Goal: Task Accomplishment & Management: Complete application form

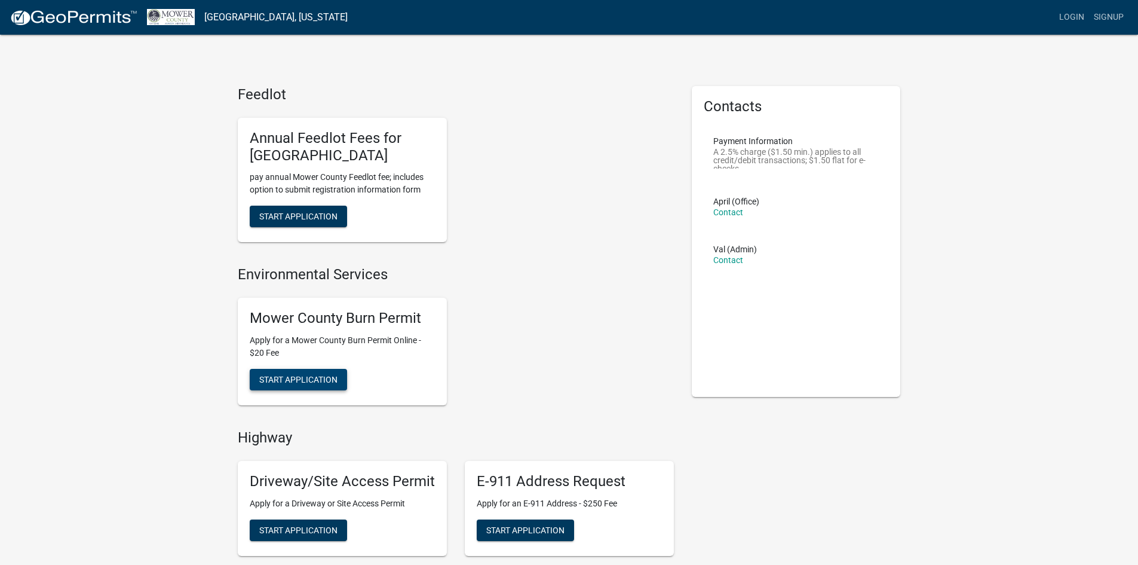
click at [303, 378] on span "Start Application" at bounding box center [298, 379] width 78 height 10
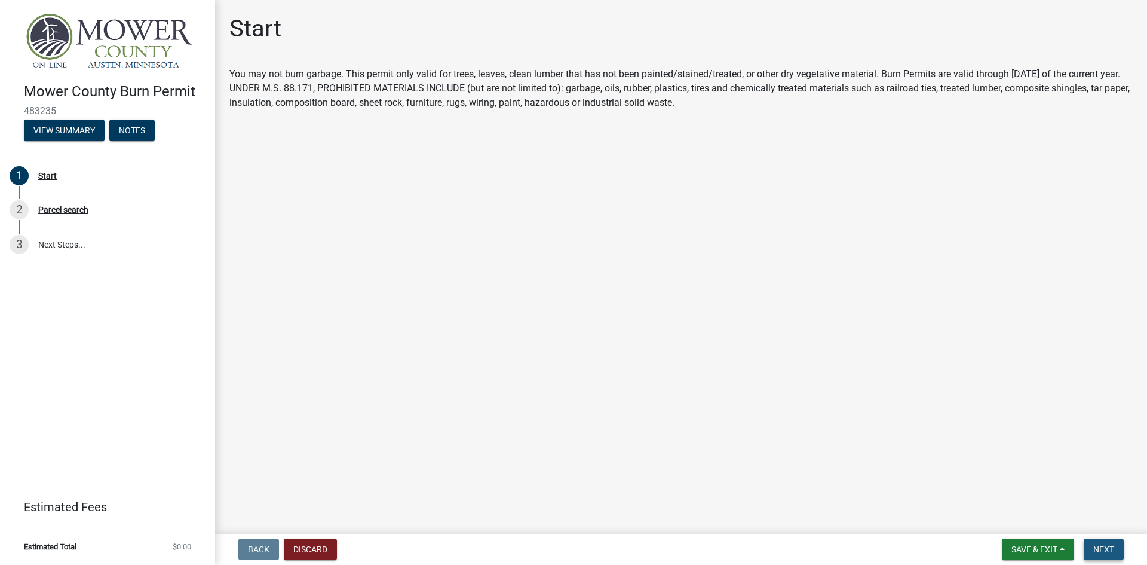
click at [1107, 546] on span "Next" at bounding box center [1104, 549] width 21 height 10
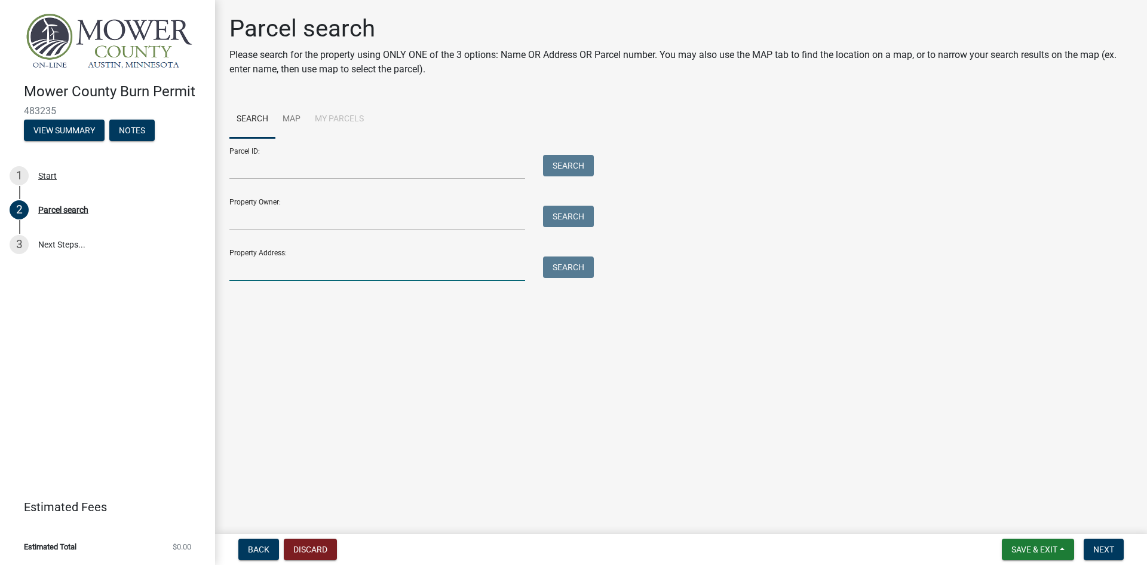
click at [276, 264] on input "Property Address:" at bounding box center [377, 268] width 296 height 25
type input "69198"
click at [571, 262] on button "Search" at bounding box center [568, 267] width 51 height 22
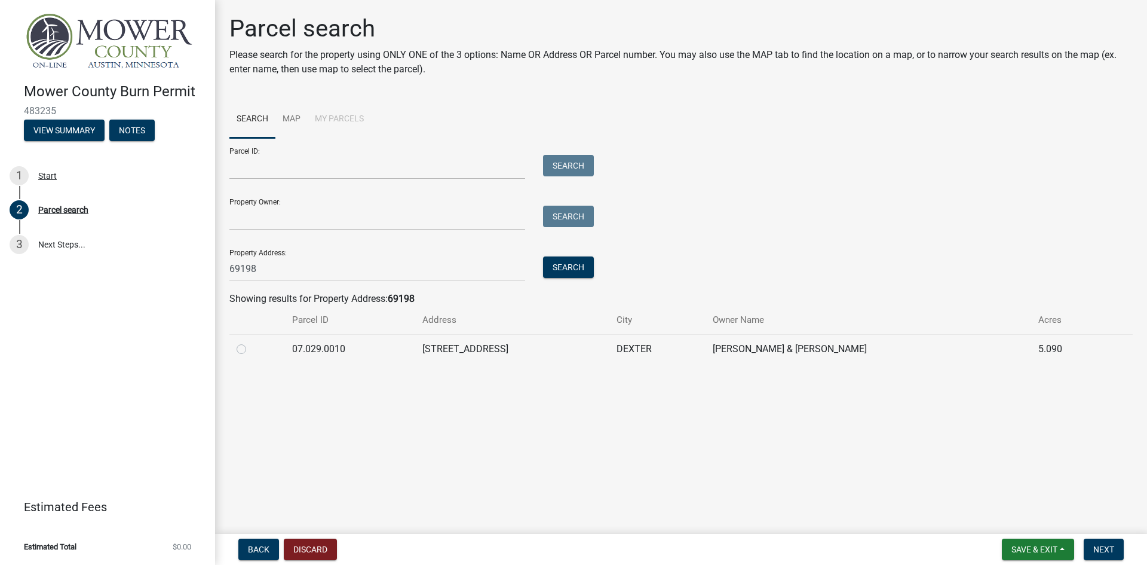
click at [251, 342] on label at bounding box center [251, 342] width 0 height 0
click at [251, 350] on input "radio" at bounding box center [255, 346] width 8 height 8
radio input "true"
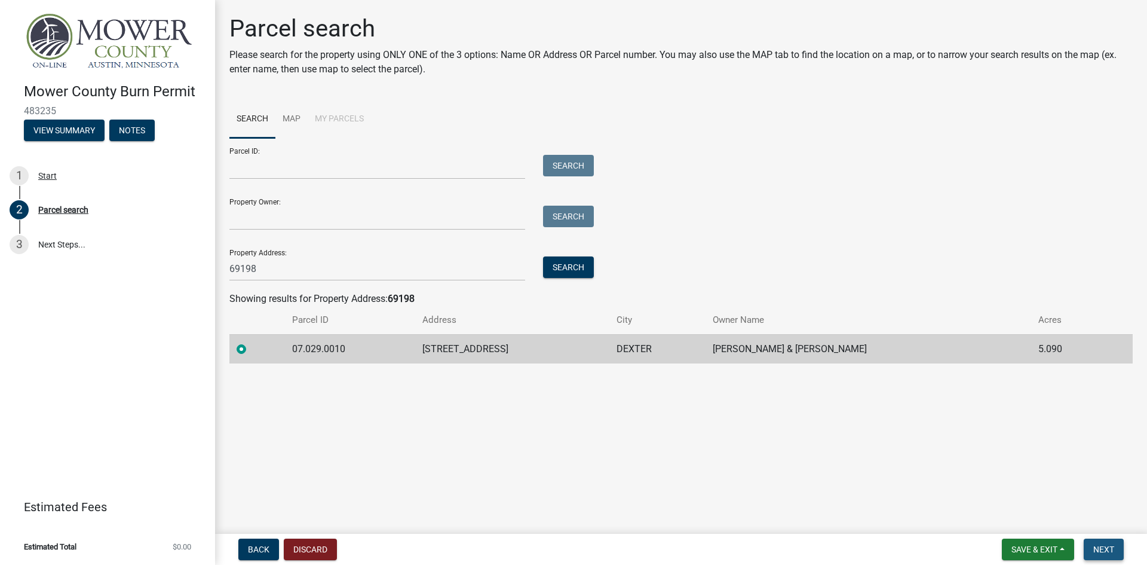
click at [1107, 544] on span "Next" at bounding box center [1104, 549] width 21 height 10
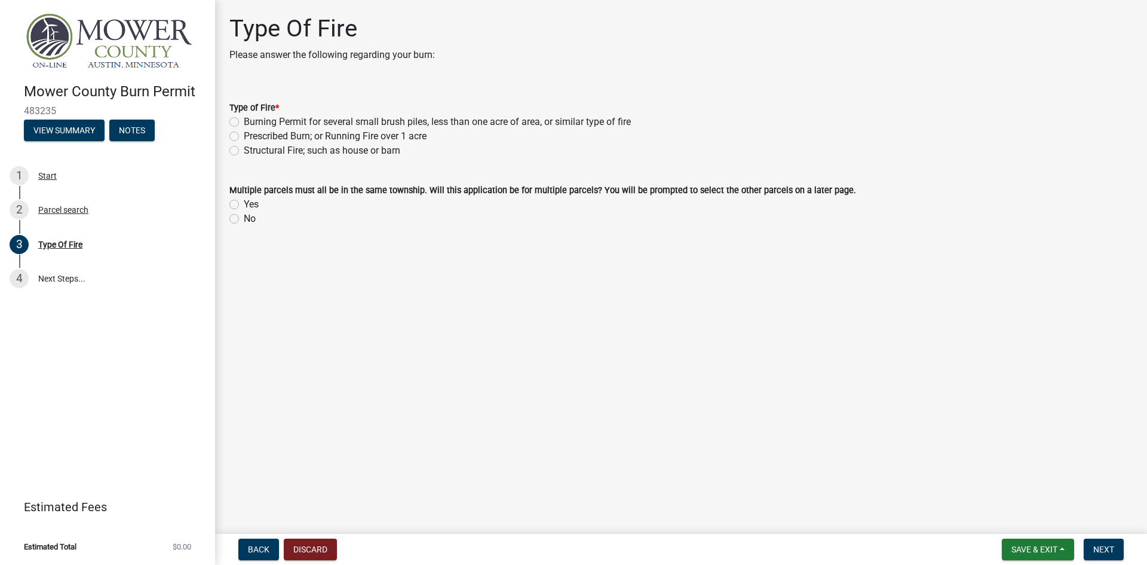
click at [244, 136] on label "Prescribed Burn; or Running Fire over 1 acre" at bounding box center [335, 136] width 183 height 14
click at [244, 136] on input "Prescribed Burn; or Running Fire over 1 acre" at bounding box center [248, 133] width 8 height 8
radio input "true"
click at [244, 121] on label "Burning Permit for several small brush piles, less than one acre of area, or si…" at bounding box center [437, 122] width 387 height 14
click at [244, 121] on input "Burning Permit for several small brush piles, less than one acre of area, or si…" at bounding box center [248, 119] width 8 height 8
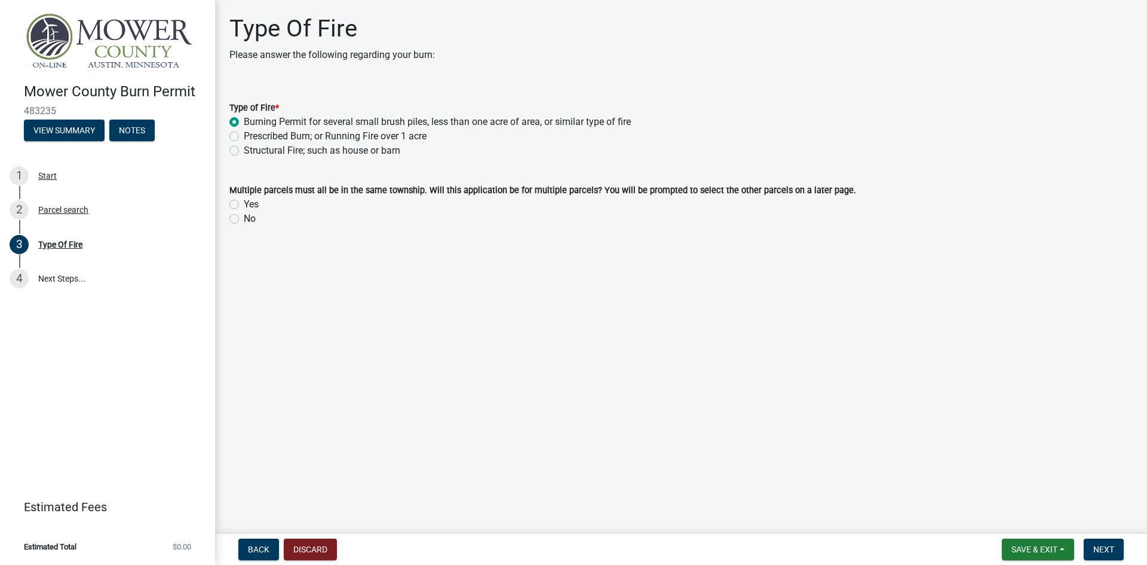
radio input "true"
click at [244, 139] on label "Prescribed Burn; or Running Fire over 1 acre" at bounding box center [335, 136] width 183 height 14
click at [244, 137] on input "Prescribed Burn; or Running Fire over 1 acre" at bounding box center [248, 133] width 8 height 8
radio input "true"
click at [240, 150] on div "Structural Fire; such as house or barn" at bounding box center [681, 150] width 904 height 14
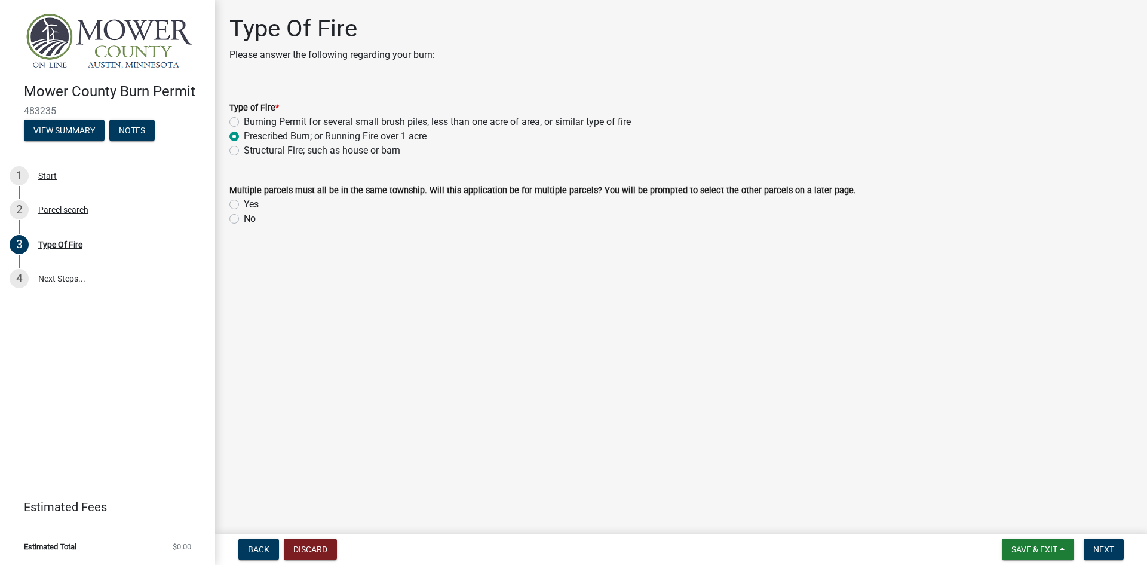
click at [244, 150] on label "Structural Fire; such as house or barn" at bounding box center [322, 150] width 157 height 14
click at [244, 150] on input "Structural Fire; such as house or barn" at bounding box center [248, 147] width 8 height 8
radio input "true"
click at [244, 118] on label "Burning Permit for several small brush piles, less than one acre of area, or si…" at bounding box center [437, 122] width 387 height 14
click at [244, 118] on input "Burning Permit for several small brush piles, less than one acre of area, or si…" at bounding box center [248, 119] width 8 height 8
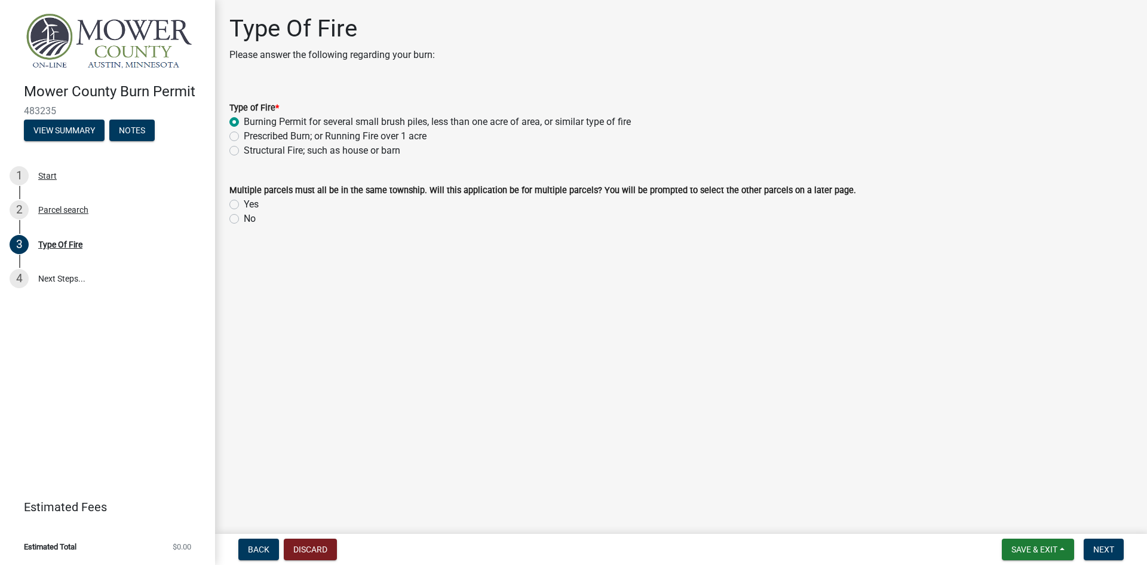
radio input "true"
click at [244, 219] on label "No" at bounding box center [250, 219] width 12 height 14
click at [244, 219] on input "No" at bounding box center [248, 216] width 8 height 8
radio input "true"
click at [1109, 546] on span "Next" at bounding box center [1104, 549] width 21 height 10
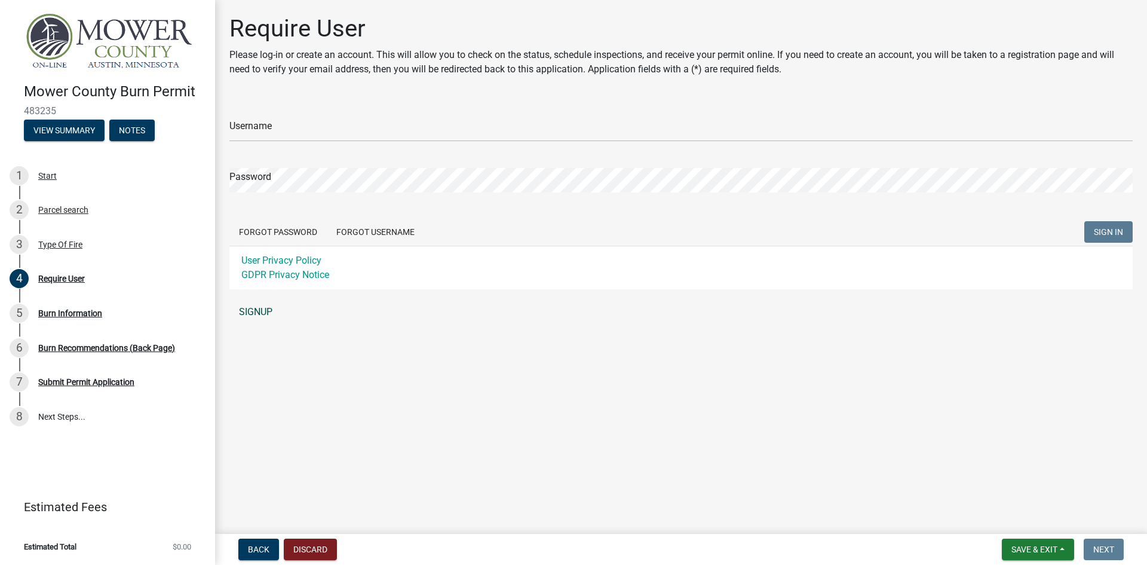
click at [258, 307] on link "SIGNUP" at bounding box center [681, 312] width 904 height 24
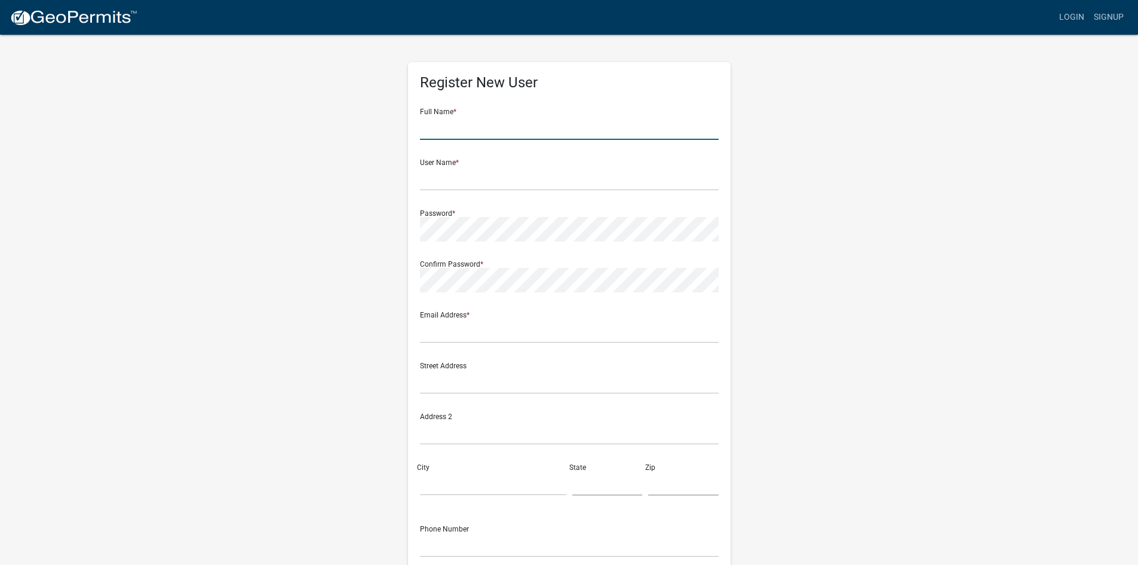
click at [497, 131] on input "text" at bounding box center [569, 127] width 299 height 25
type input "t"
type input "[PERSON_NAME]"
click at [437, 186] on input "text" at bounding box center [569, 178] width 299 height 25
type input "TrevorG"
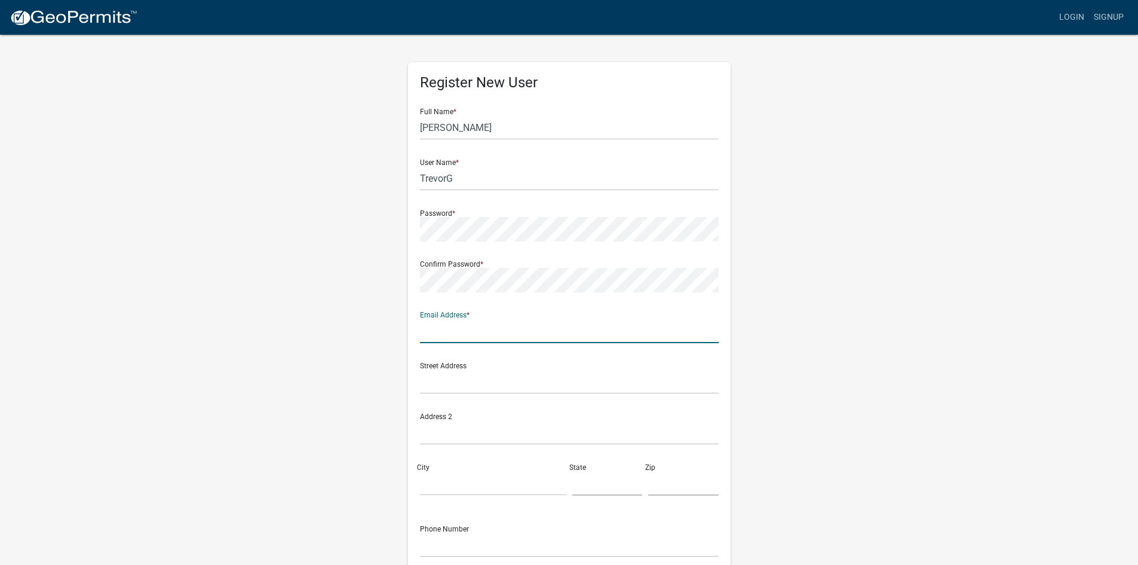
click at [430, 333] on input "text" at bounding box center [569, 331] width 299 height 25
type input "[EMAIL_ADDRESS][DOMAIN_NAME]"
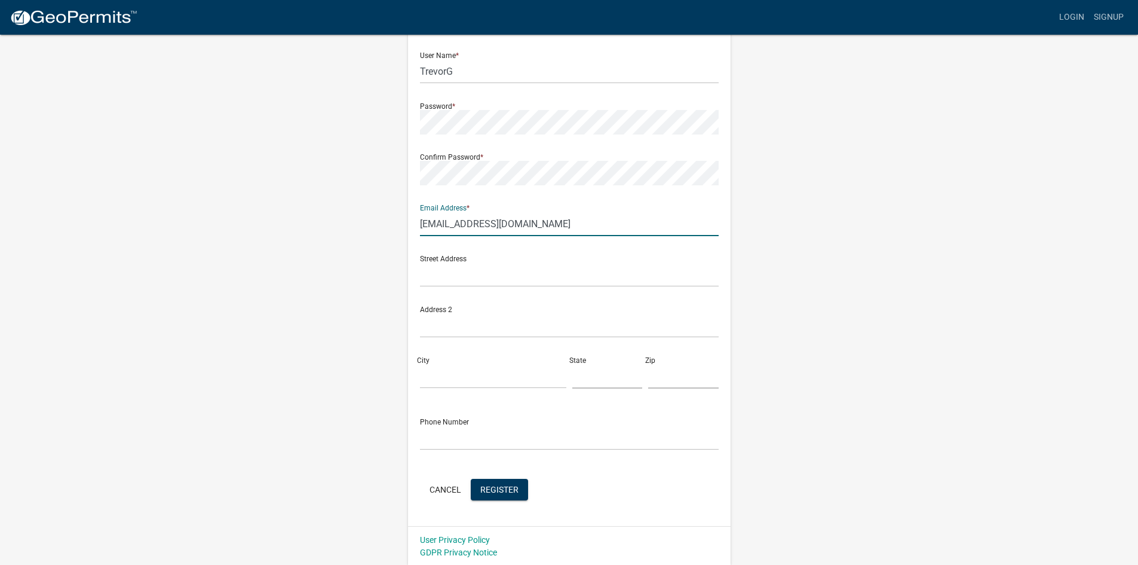
scroll to position [108, 0]
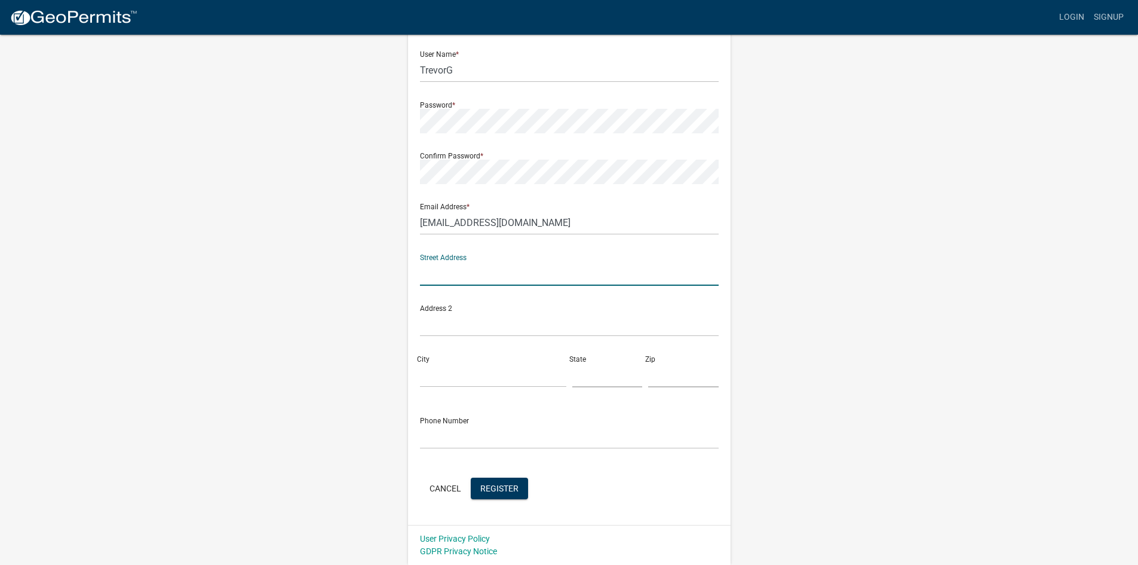
click at [455, 277] on input "text" at bounding box center [569, 273] width 299 height 25
type input "69198 235th St"
click at [449, 368] on input "City" at bounding box center [493, 375] width 146 height 25
type input "Dexter"
click at [599, 384] on input "text" at bounding box center [608, 375] width 71 height 25
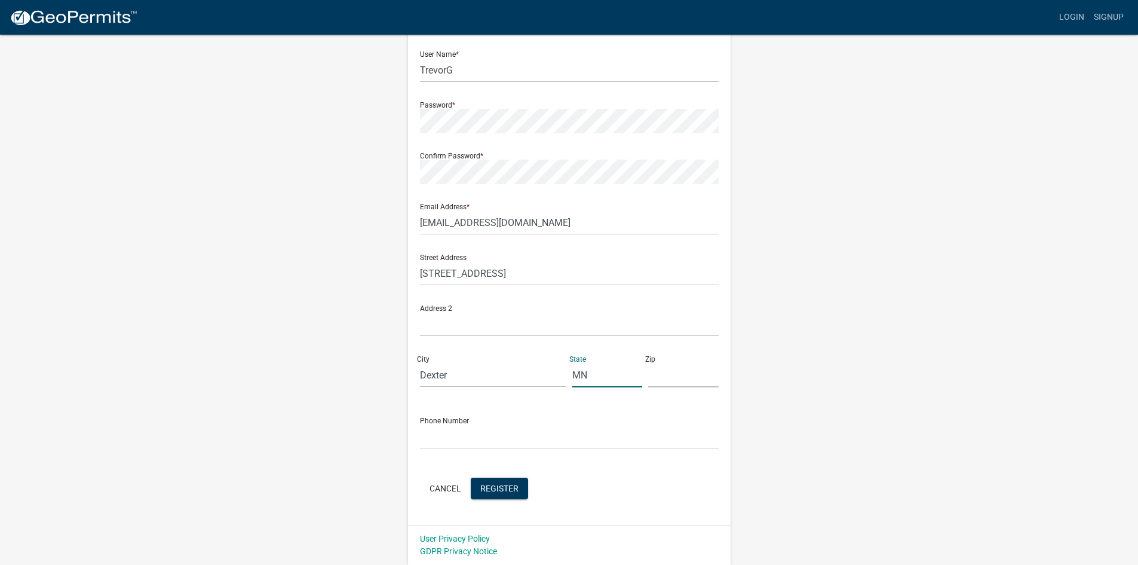
type input "MN"
click at [669, 374] on input "text" at bounding box center [683, 375] width 71 height 25
type input "55926"
drag, startPoint x: 449, startPoint y: 435, endPoint x: 458, endPoint y: 435, distance: 9.0
click at [449, 435] on input "text" at bounding box center [569, 436] width 299 height 25
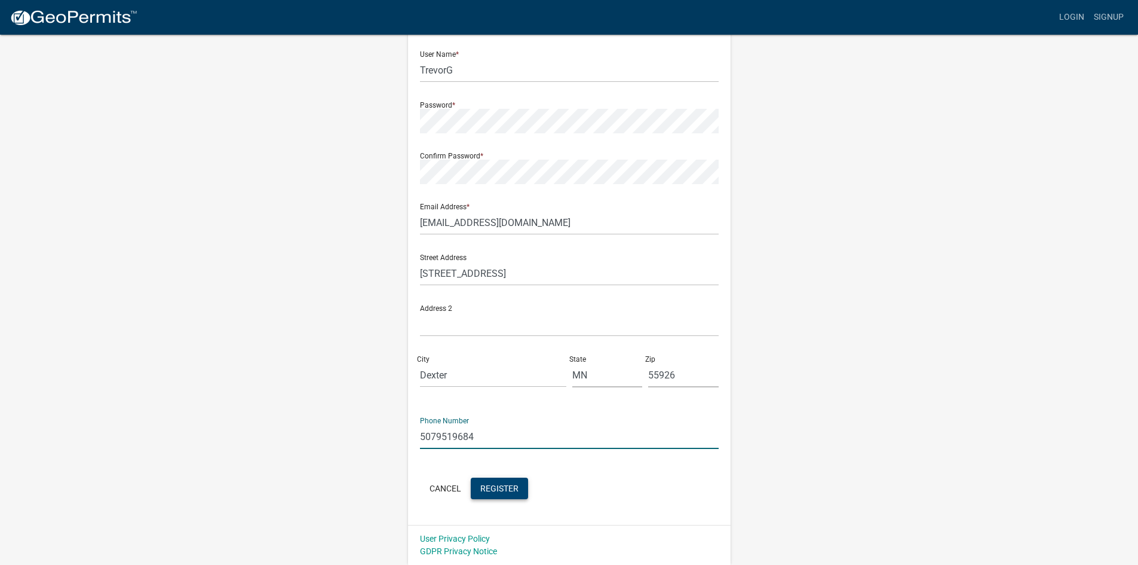
type input "5079519684"
click at [507, 485] on span "Register" at bounding box center [499, 488] width 38 height 10
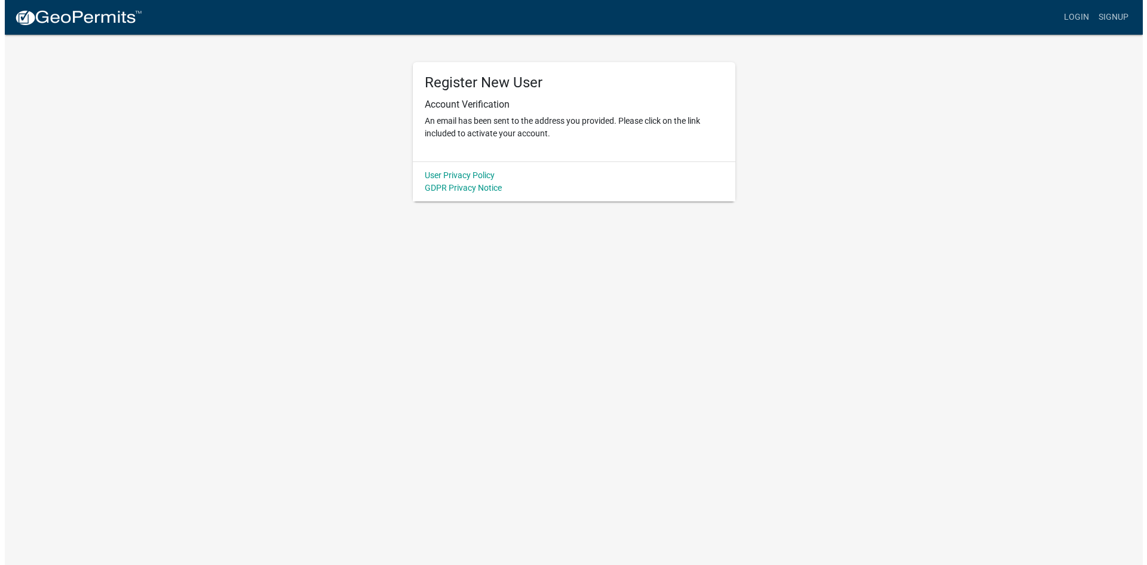
scroll to position [0, 0]
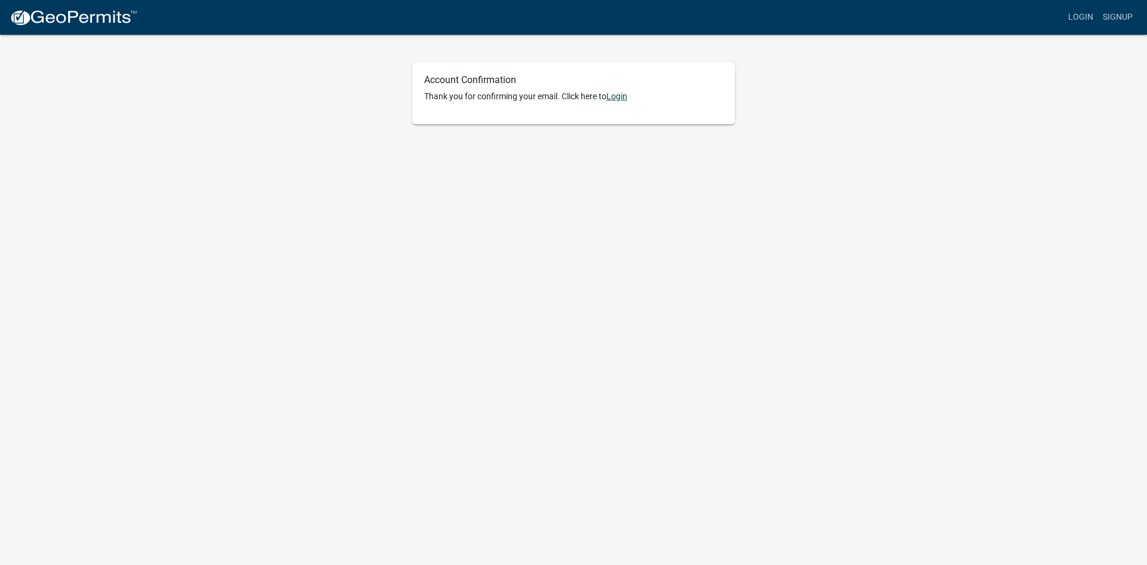
click at [622, 94] on link "Login" at bounding box center [617, 96] width 21 height 10
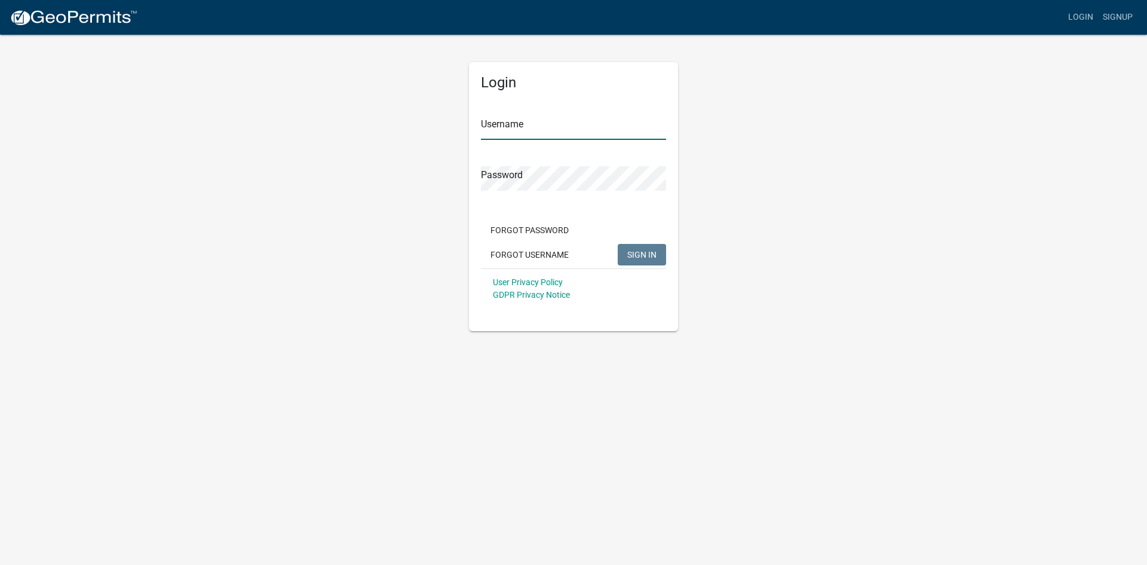
click at [496, 123] on input "Username" at bounding box center [573, 127] width 185 height 25
type input "TrevorG"
click at [618, 244] on button "SIGN IN" at bounding box center [642, 255] width 48 height 22
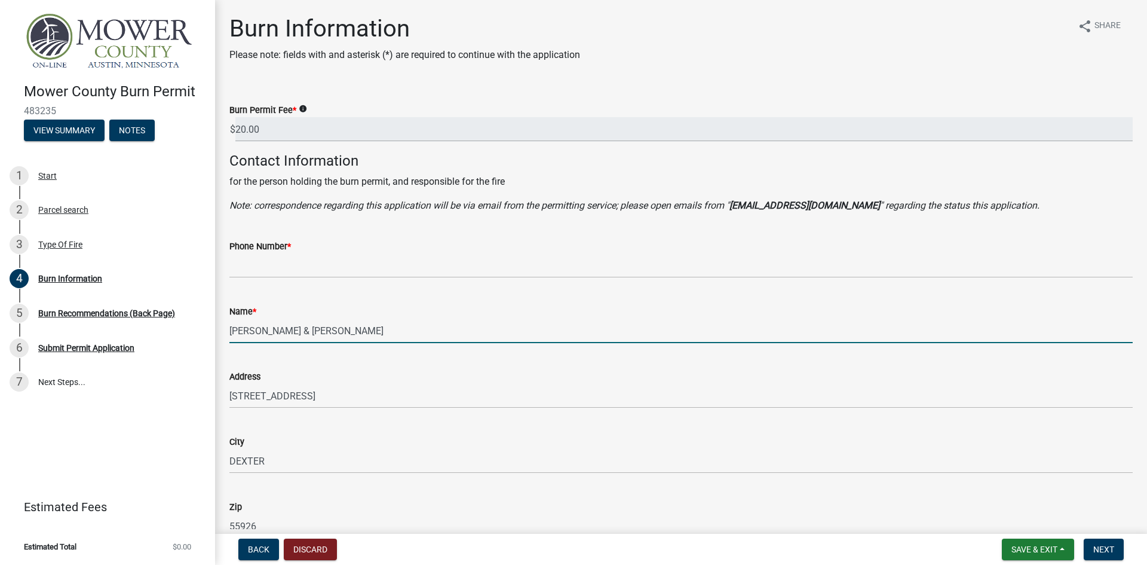
click at [292, 337] on input "[PERSON_NAME] & [PERSON_NAME]" at bounding box center [681, 331] width 904 height 25
click at [277, 124] on input "20.00" at bounding box center [684, 129] width 898 height 25
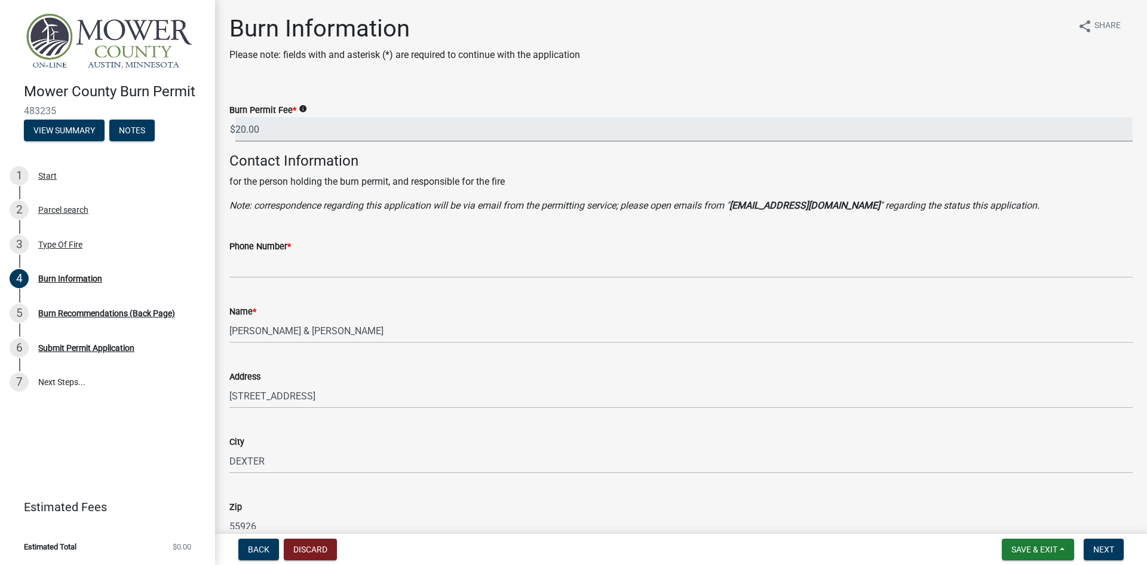
click at [245, 133] on input "20.00" at bounding box center [684, 129] width 898 height 25
click at [238, 129] on input "20.00" at bounding box center [684, 129] width 898 height 25
drag, startPoint x: 238, startPoint y: 129, endPoint x: 285, endPoint y: 131, distance: 47.2
click at [285, 131] on input "20.00" at bounding box center [684, 129] width 898 height 25
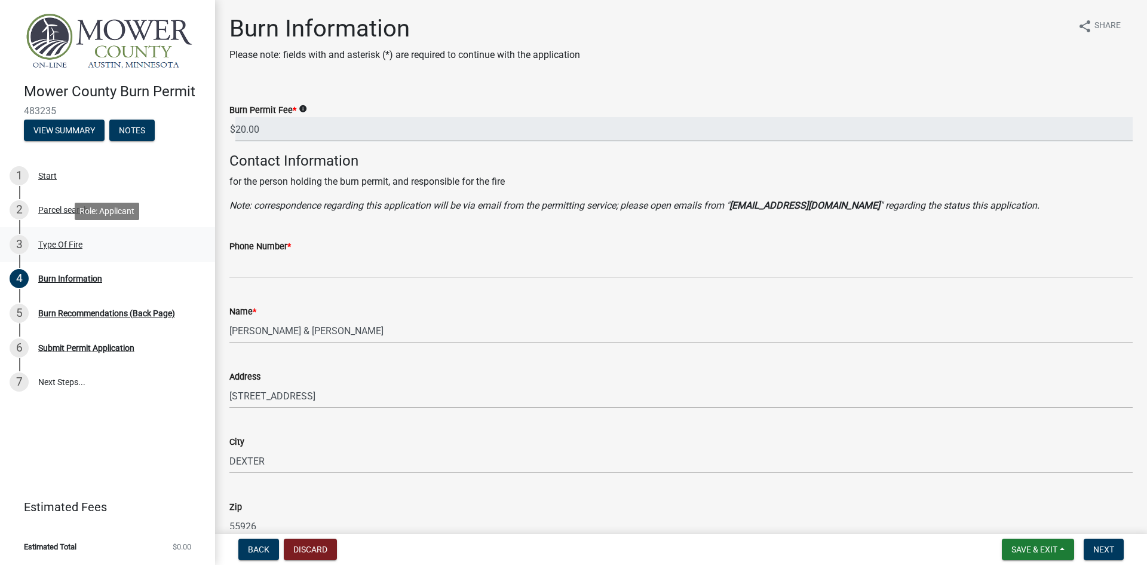
click at [69, 245] on div "Type Of Fire" at bounding box center [60, 244] width 44 height 8
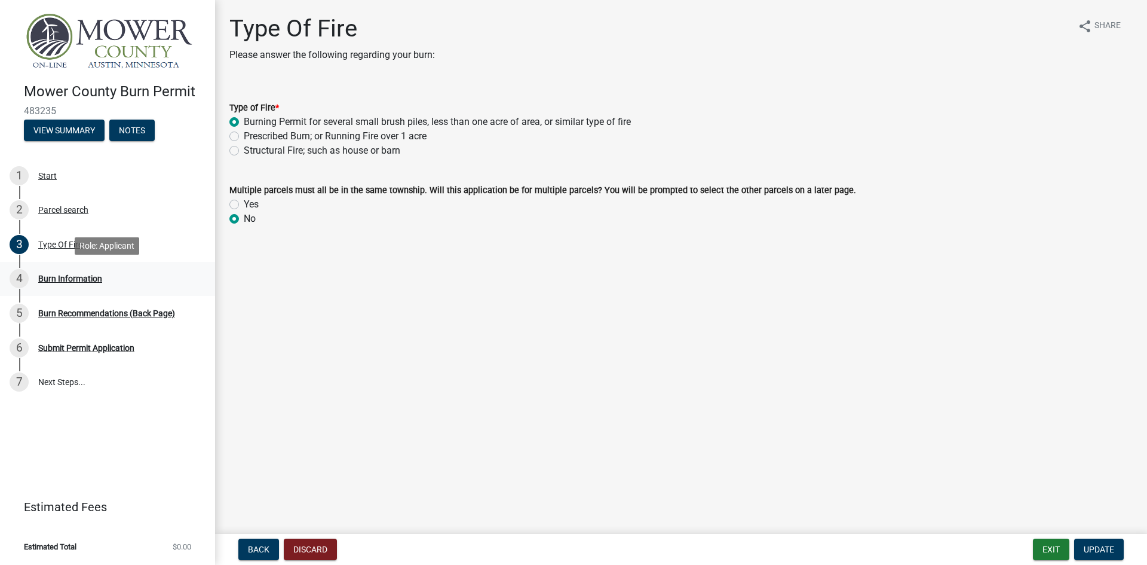
click at [82, 280] on div "Burn Information" at bounding box center [70, 278] width 64 height 8
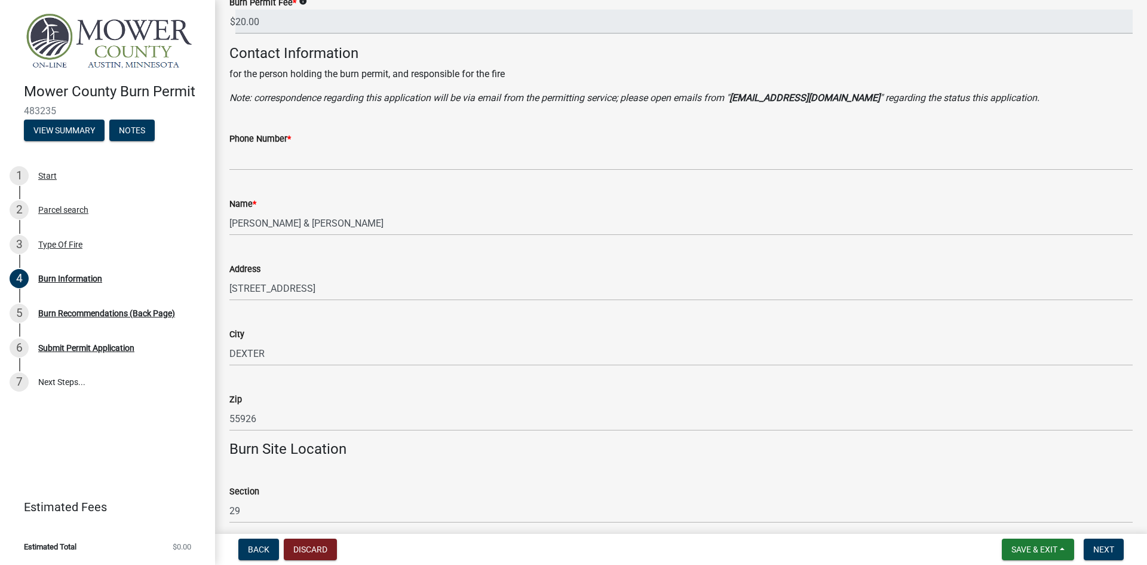
scroll to position [120, 0]
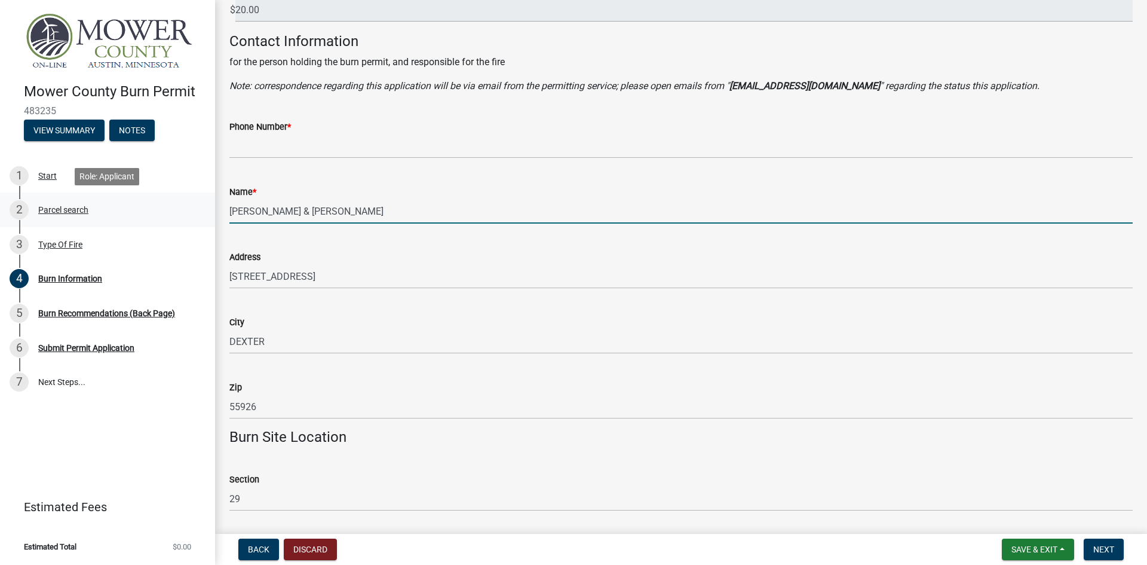
drag, startPoint x: 388, startPoint y: 212, endPoint x: 59, endPoint y: 204, distance: 328.8
click at [60, 204] on div "Mower County Burn Permit 483235 View Summary Notes 1 Start 2 Parcel search 3 Ty…" at bounding box center [573, 282] width 1147 height 565
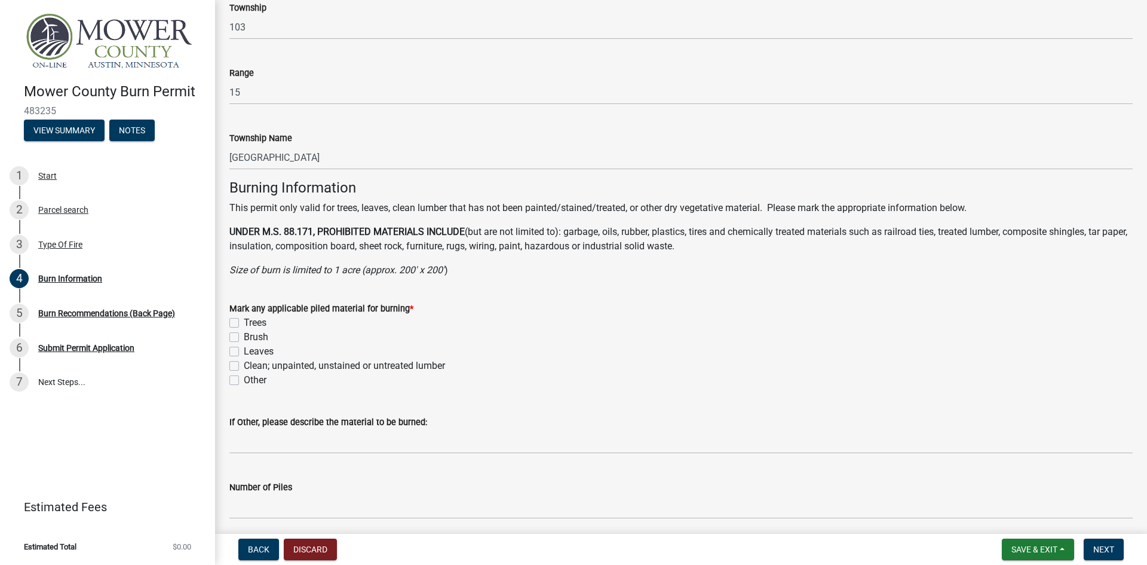
scroll to position [657, 0]
type input "[PERSON_NAME]"
click at [244, 366] on label "Clean; unpainted, unstained or untreated lumber" at bounding box center [344, 364] width 201 height 14
click at [244, 365] on input "Clean; unpainted, unstained or untreated lumber" at bounding box center [248, 361] width 8 height 8
checkbox input "true"
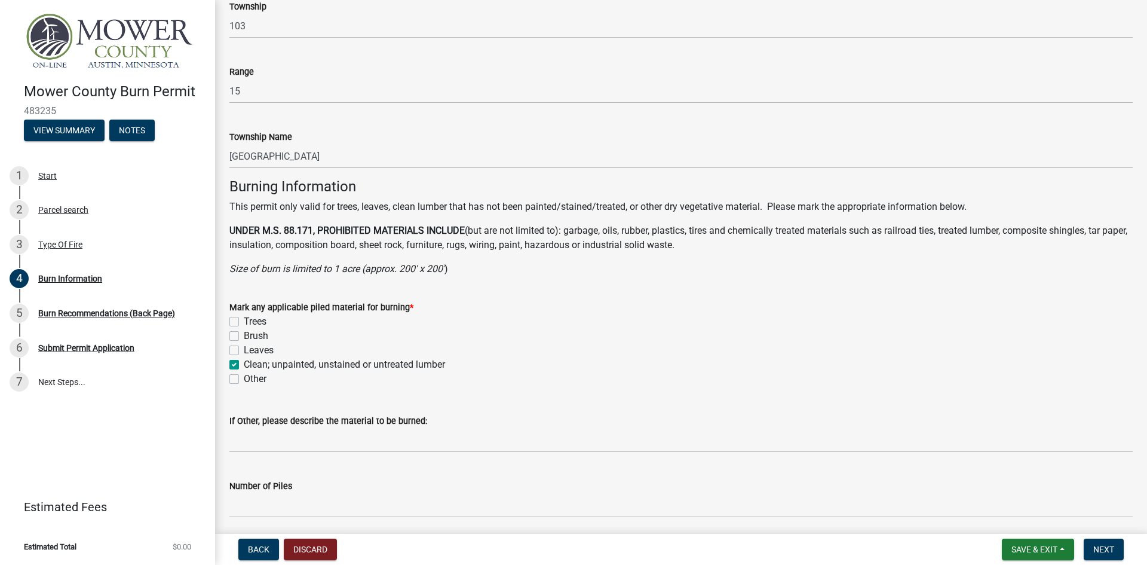
checkbox input "false"
checkbox input "true"
checkbox input "false"
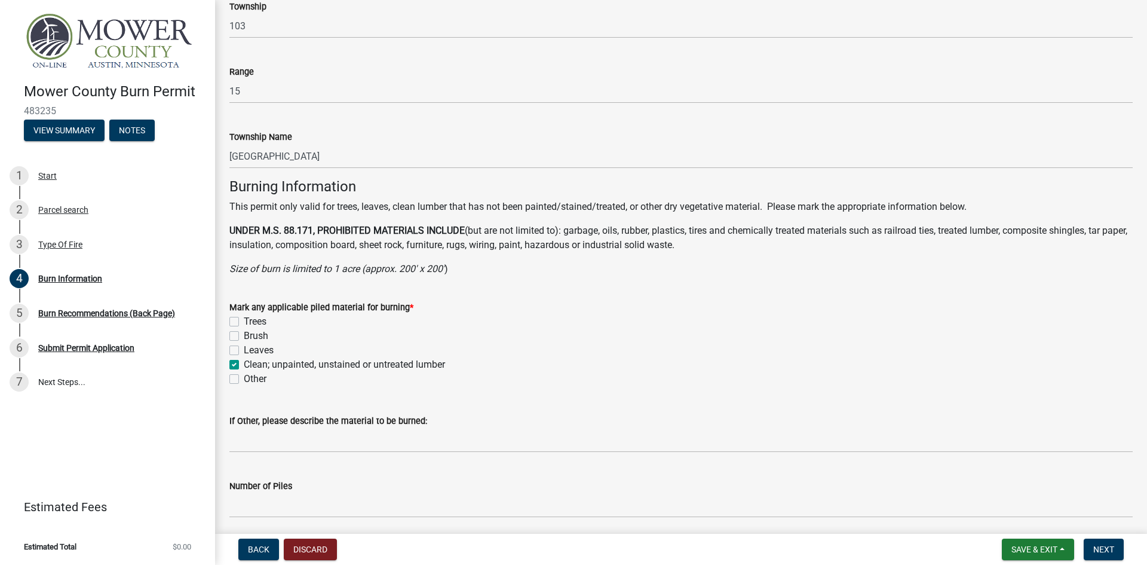
click at [244, 353] on label "Leaves" at bounding box center [259, 350] width 30 height 14
click at [244, 351] on input "Leaves" at bounding box center [248, 347] width 8 height 8
checkbox input "true"
checkbox input "false"
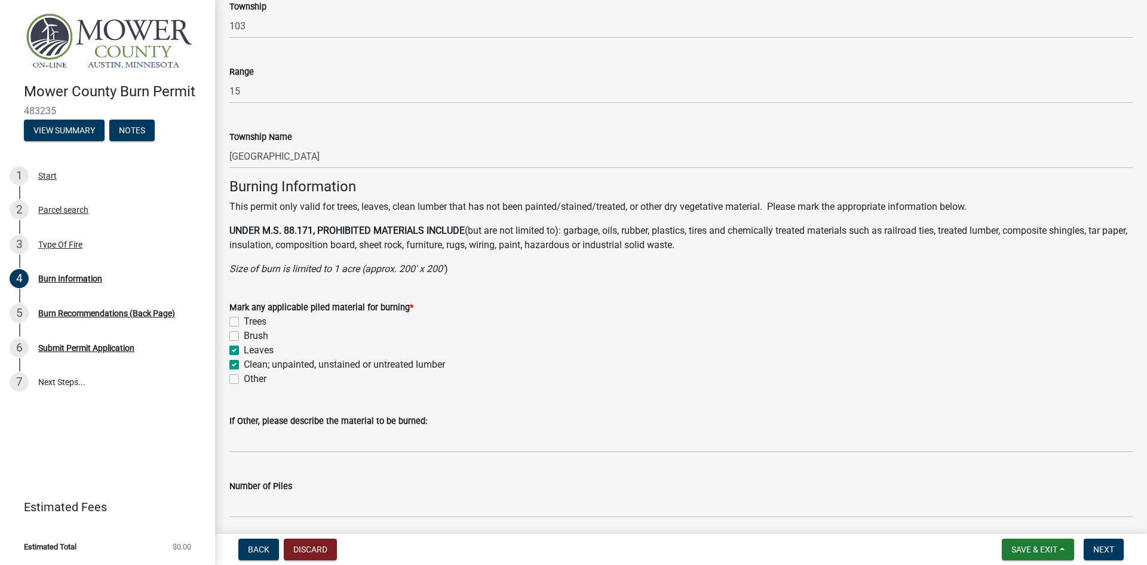
checkbox input "true"
checkbox input "false"
click at [244, 338] on label "Brush" at bounding box center [256, 336] width 25 height 14
click at [244, 336] on input "Brush" at bounding box center [248, 333] width 8 height 8
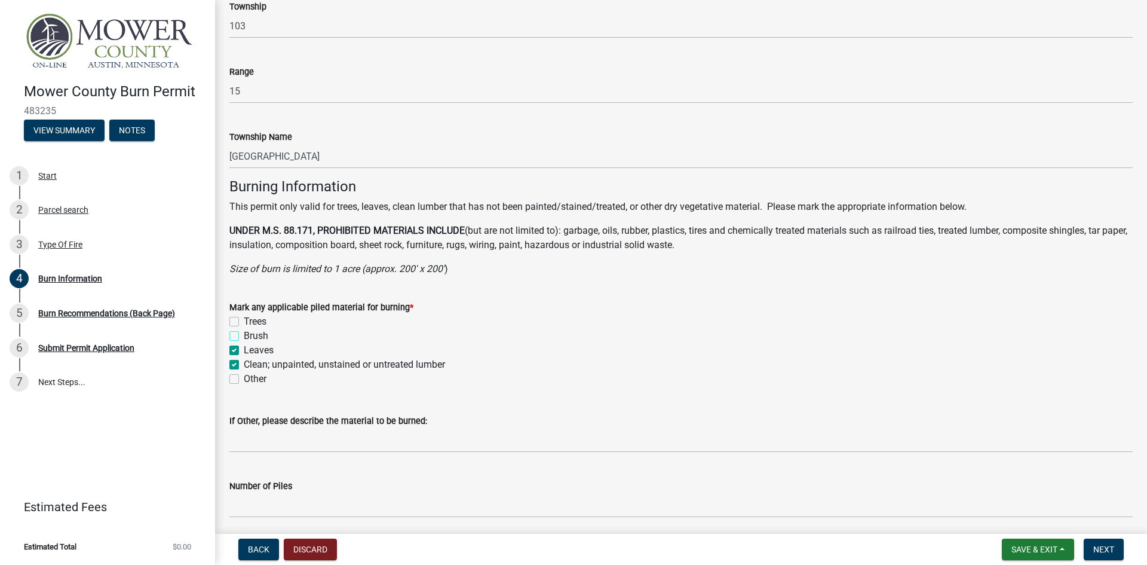
checkbox input "true"
checkbox input "false"
checkbox input "true"
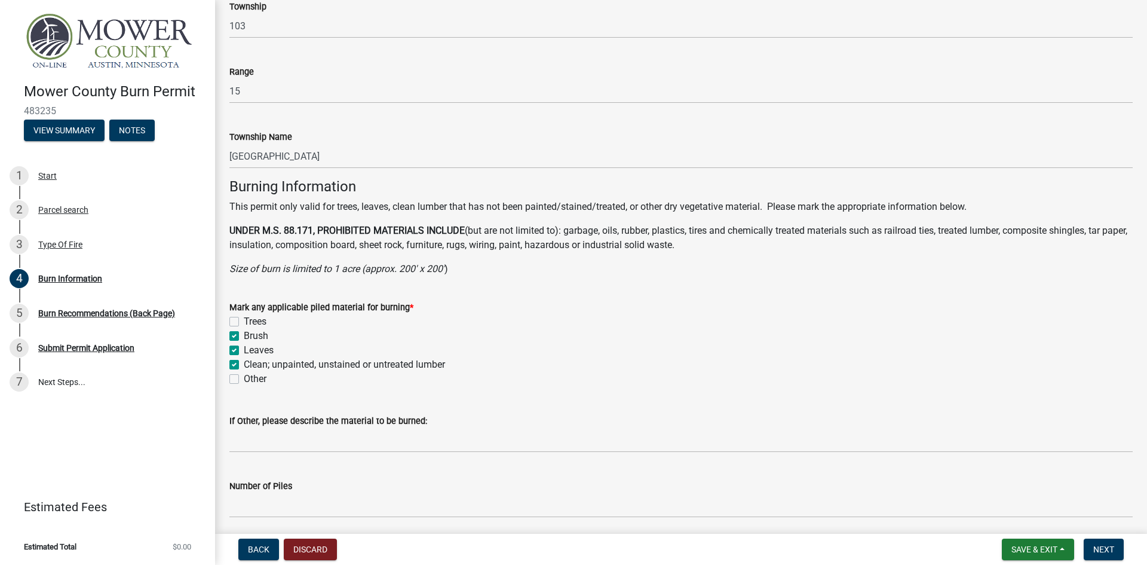
checkbox input "false"
click at [244, 323] on label "Trees" at bounding box center [255, 321] width 23 height 14
click at [244, 322] on input "Trees" at bounding box center [248, 318] width 8 height 8
checkbox input "true"
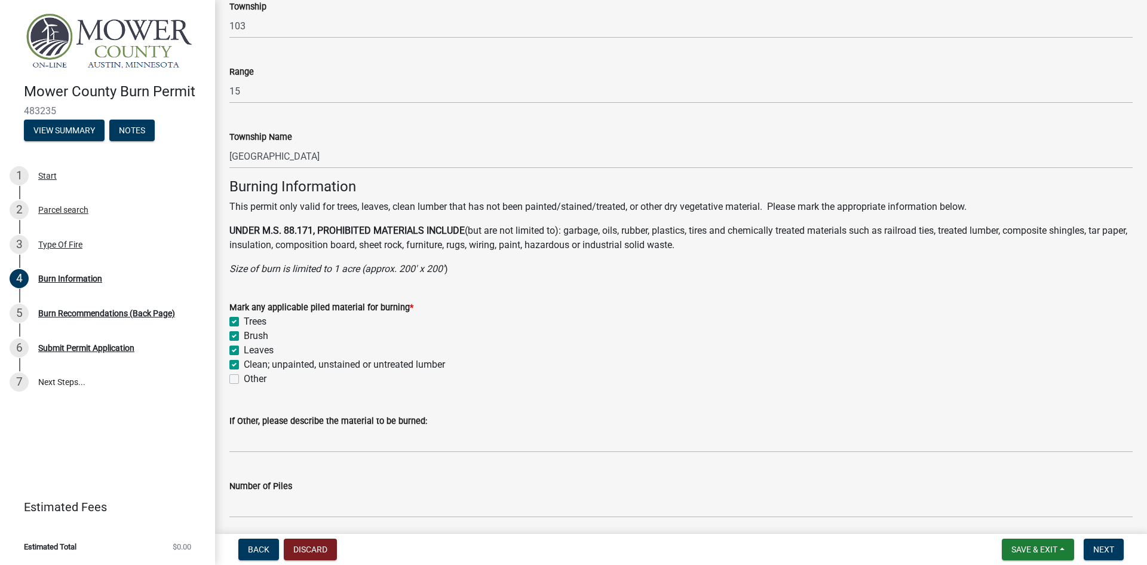
checkbox input "true"
checkbox input "false"
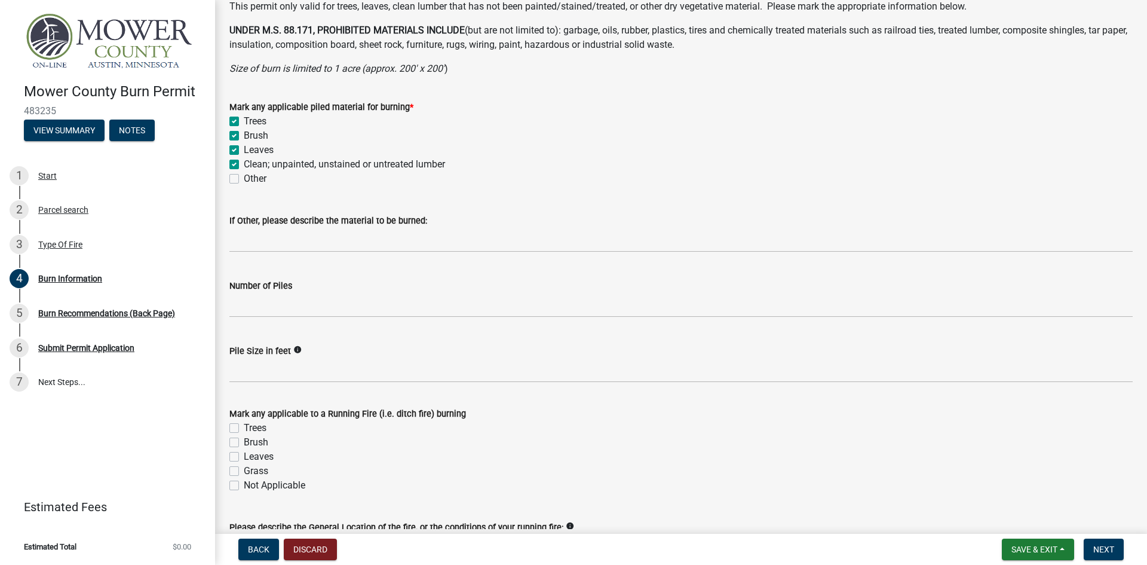
scroll to position [896, 0]
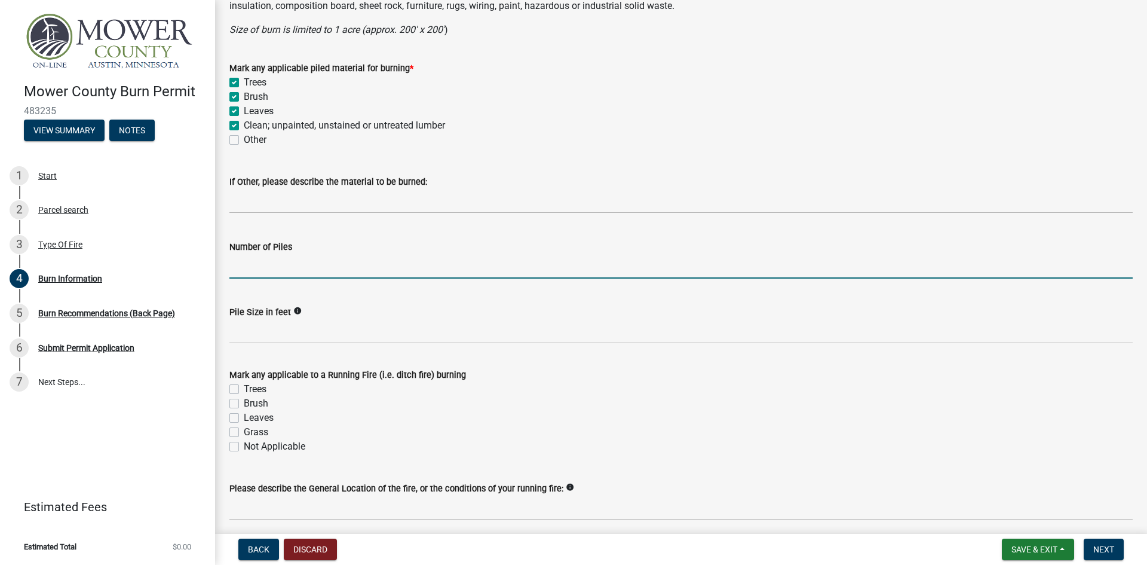
click at [236, 265] on input "Number of Piles" at bounding box center [681, 266] width 904 height 25
type input "1"
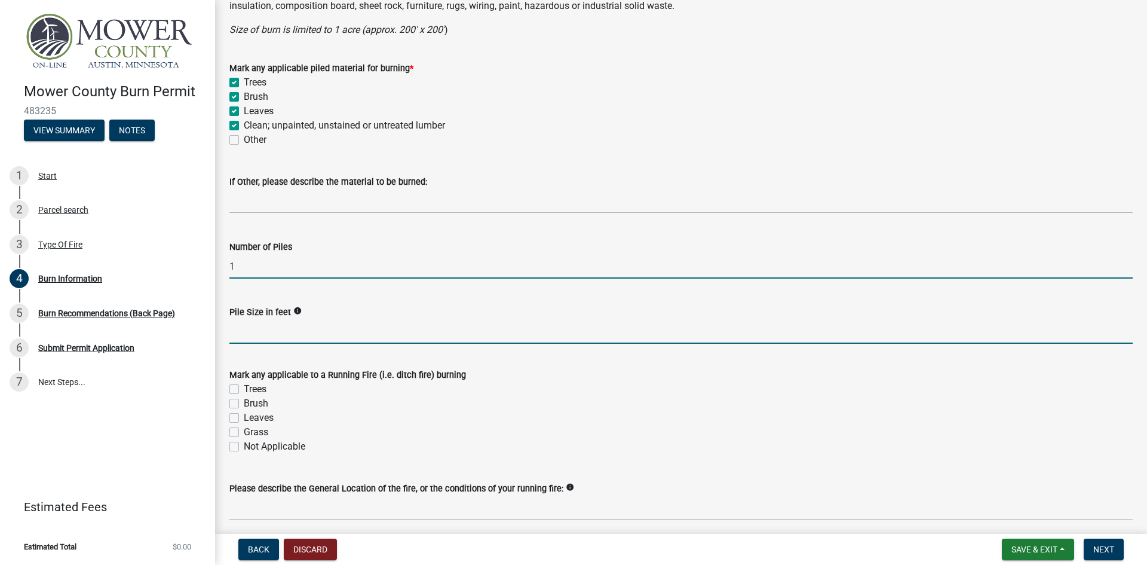
click at [276, 338] on input "Pile Size in feet" at bounding box center [681, 331] width 904 height 25
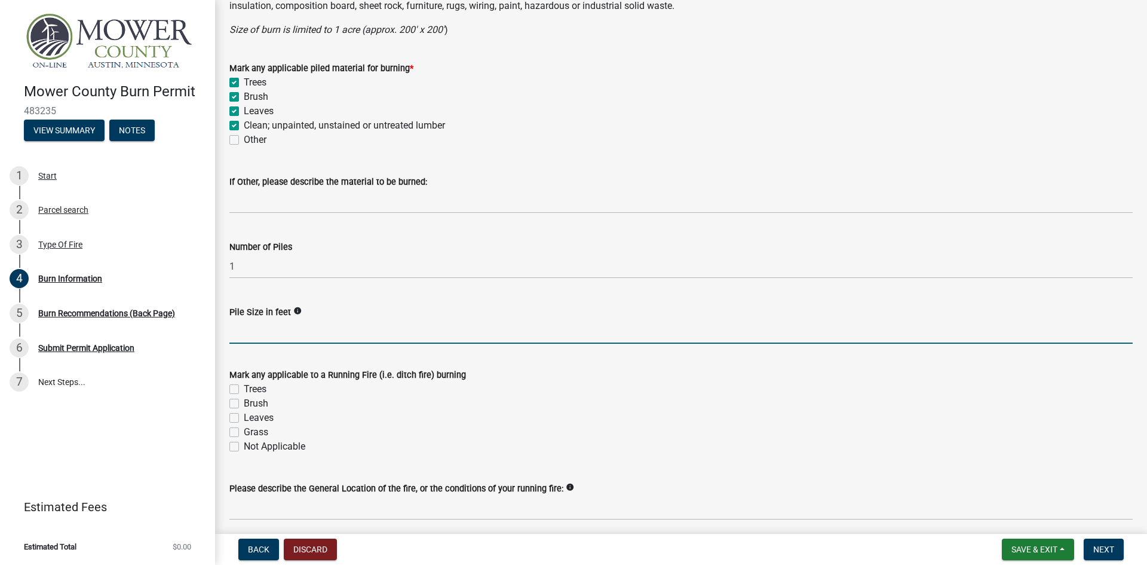
click at [295, 308] on icon "info" at bounding box center [297, 311] width 8 height 8
click at [259, 332] on input "Pile Size in feet" at bounding box center [681, 331] width 904 height 25
type input "20x20"
click at [244, 429] on label "Grass" at bounding box center [256, 432] width 25 height 14
click at [244, 429] on input "Grass" at bounding box center [248, 429] width 8 height 8
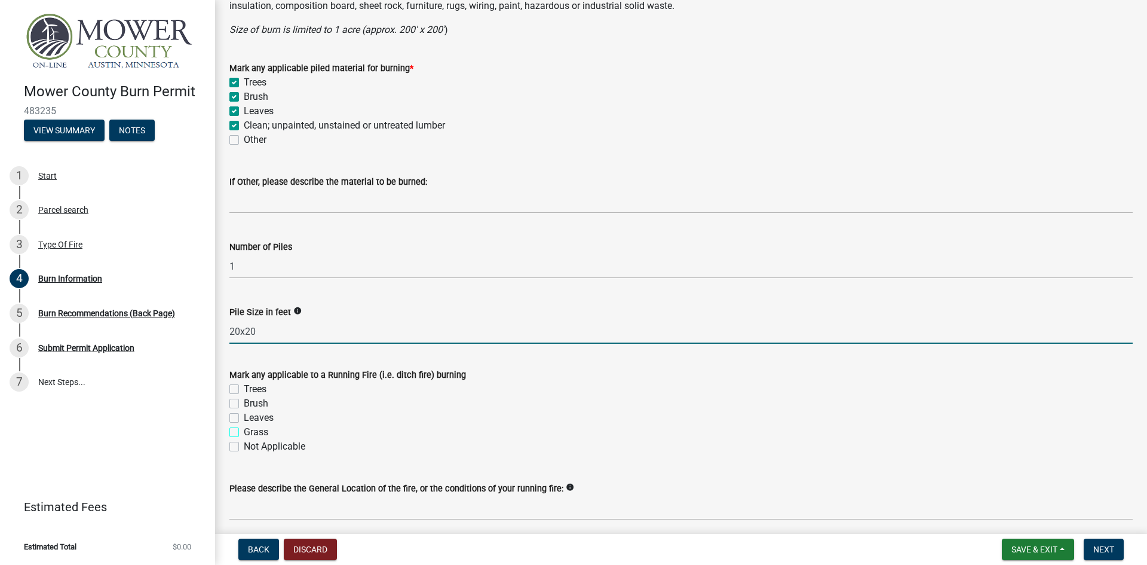
checkbox input "true"
checkbox input "false"
checkbox input "true"
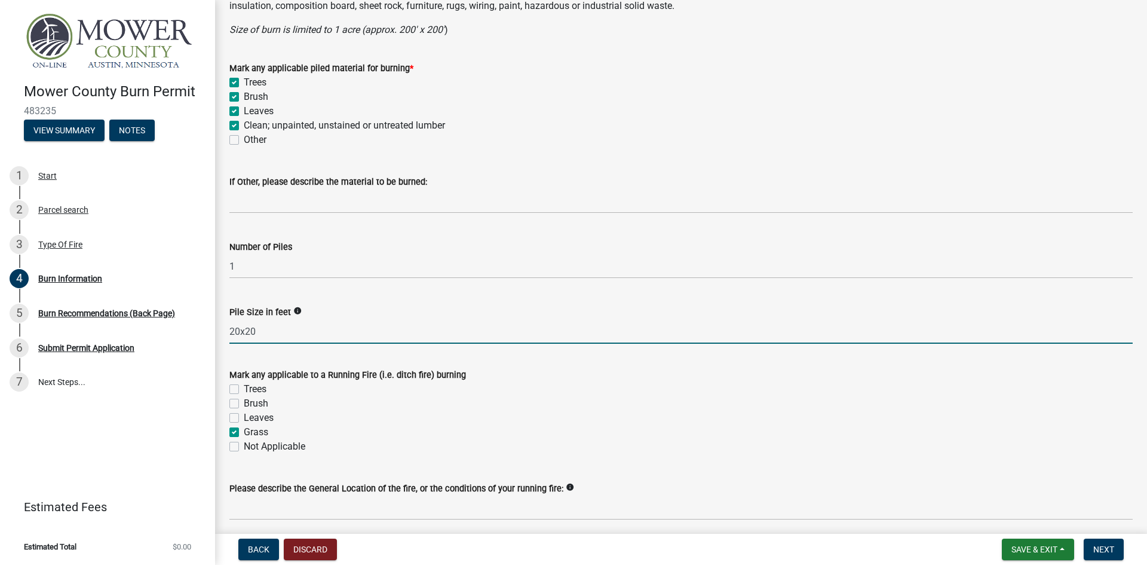
checkbox input "false"
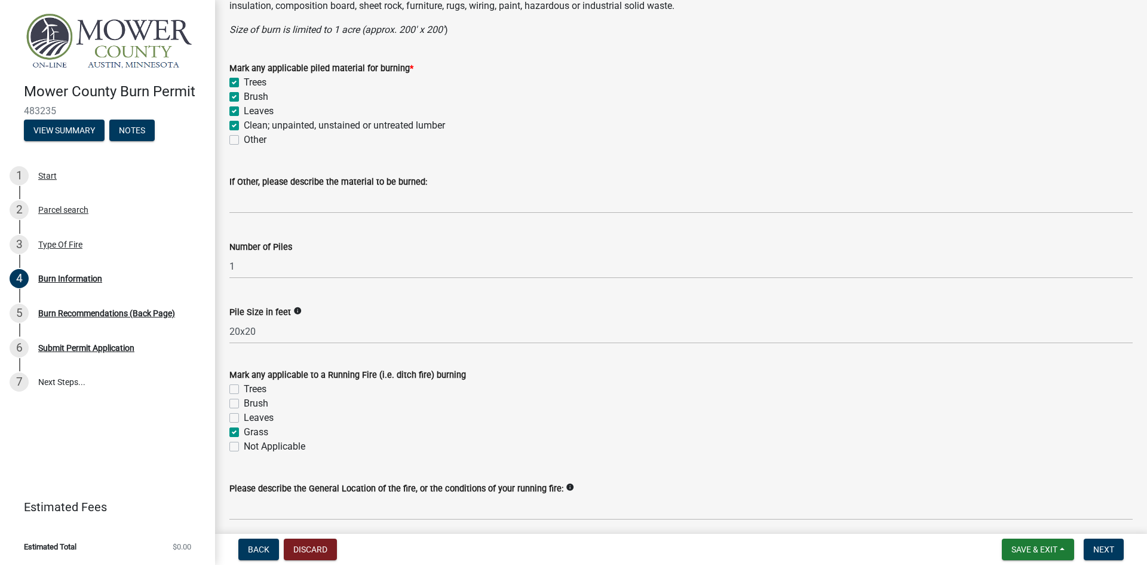
click at [244, 403] on label "Brush" at bounding box center [256, 403] width 25 height 14
click at [244, 403] on input "Brush" at bounding box center [248, 400] width 8 height 8
checkbox input "true"
checkbox input "false"
checkbox input "true"
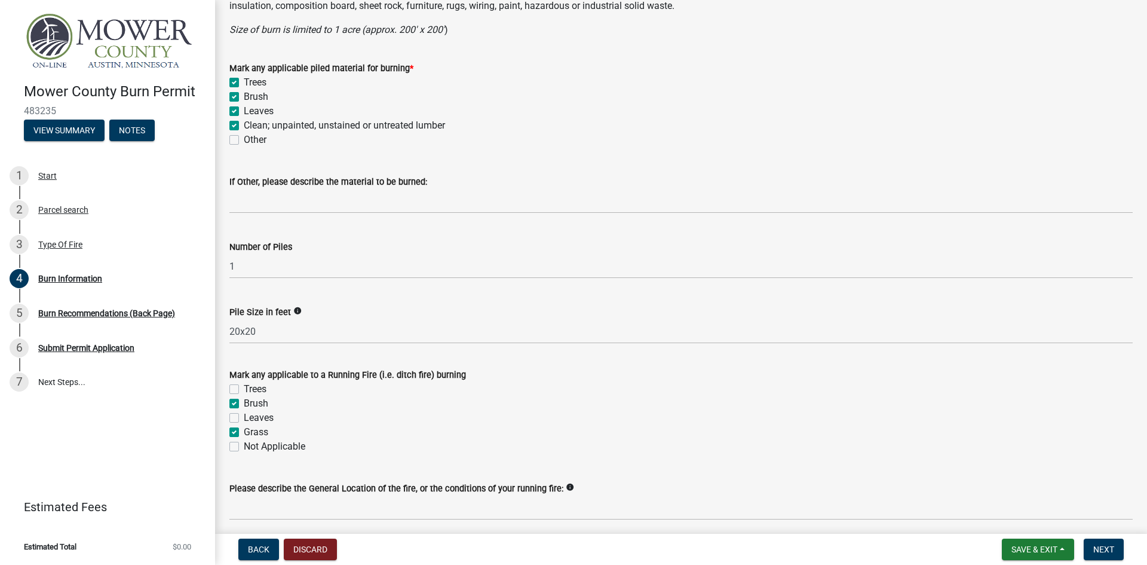
checkbox input "false"
checkbox input "true"
checkbox input "false"
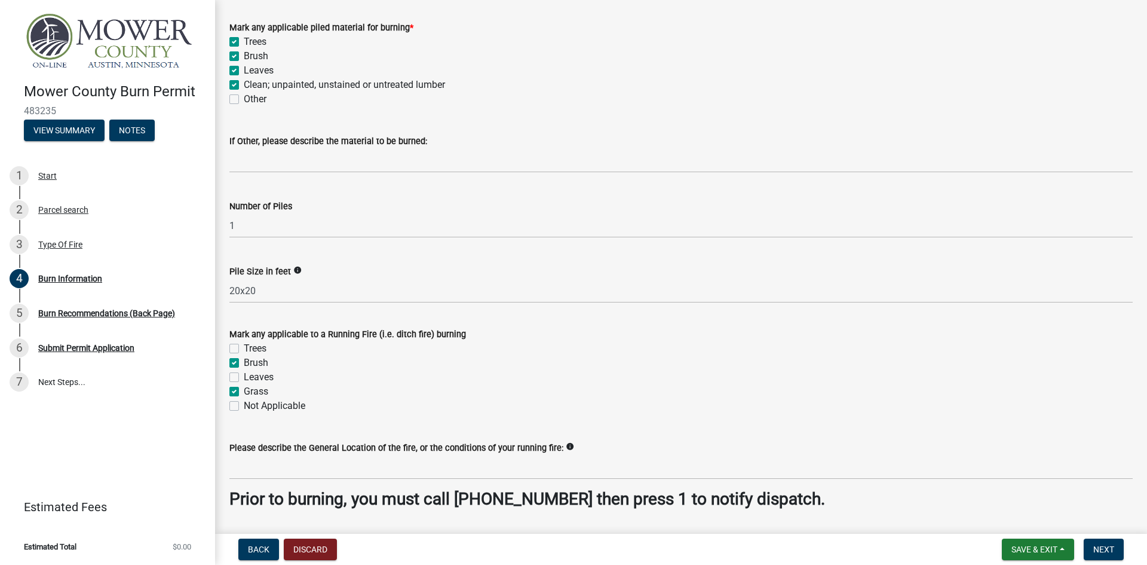
scroll to position [956, 0]
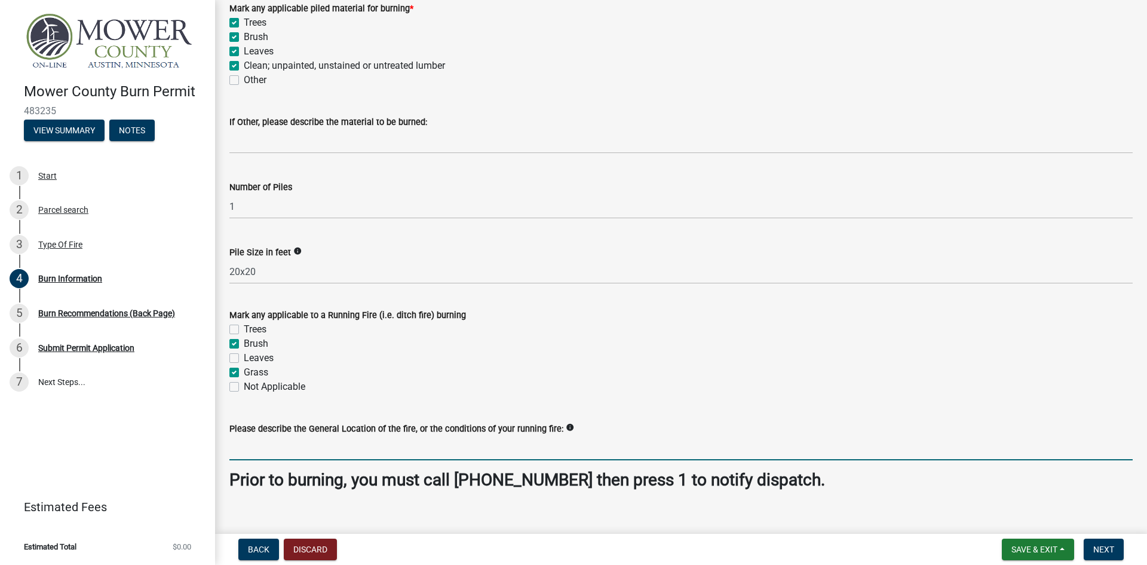
click at [415, 443] on input "Please describe the General Location of the fire, or the conditions of your run…" at bounding box center [681, 448] width 904 height 25
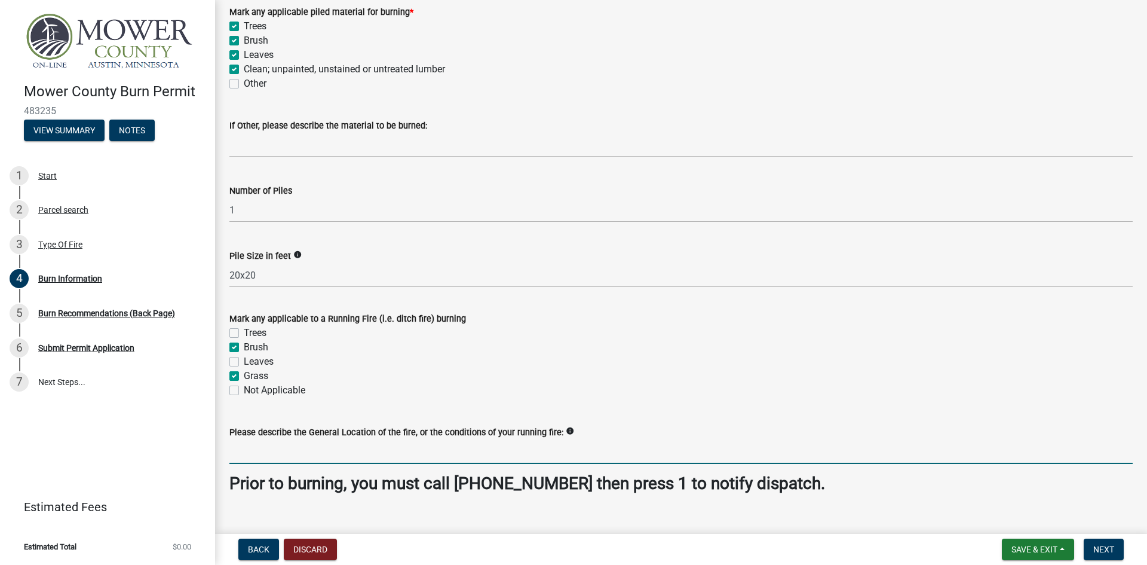
scroll to position [974, 0]
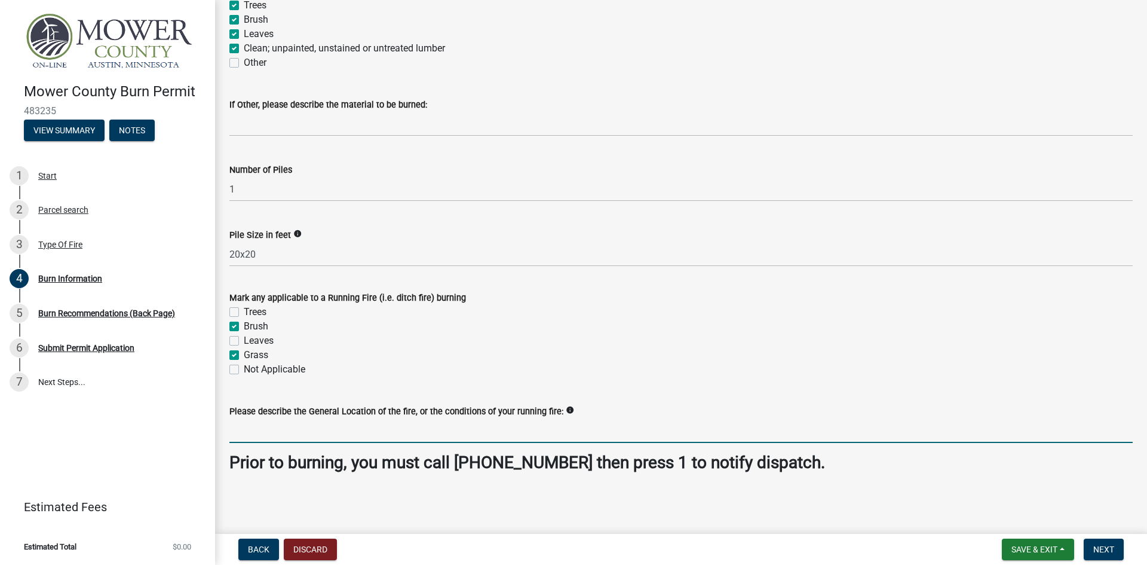
click at [244, 341] on label "Leaves" at bounding box center [259, 340] width 30 height 14
click at [244, 341] on input "Leaves" at bounding box center [248, 337] width 8 height 8
checkbox input "true"
checkbox input "false"
checkbox input "true"
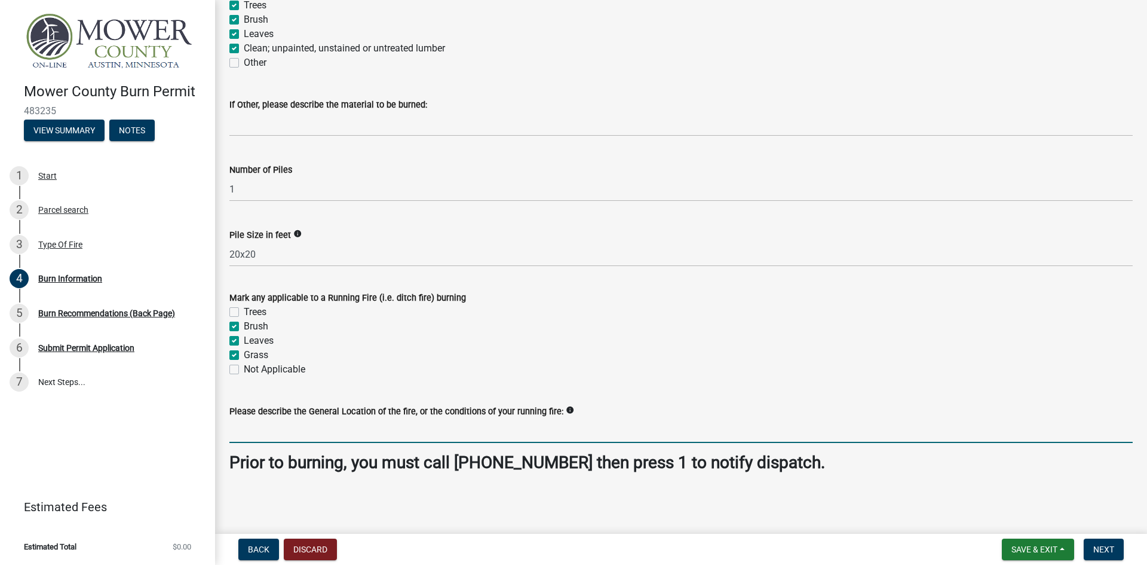
checkbox input "true"
checkbox input "false"
click at [262, 430] on input "Please describe the General Location of the fire, or the conditions of your run…" at bounding box center [681, 430] width 904 height 25
type input "e"
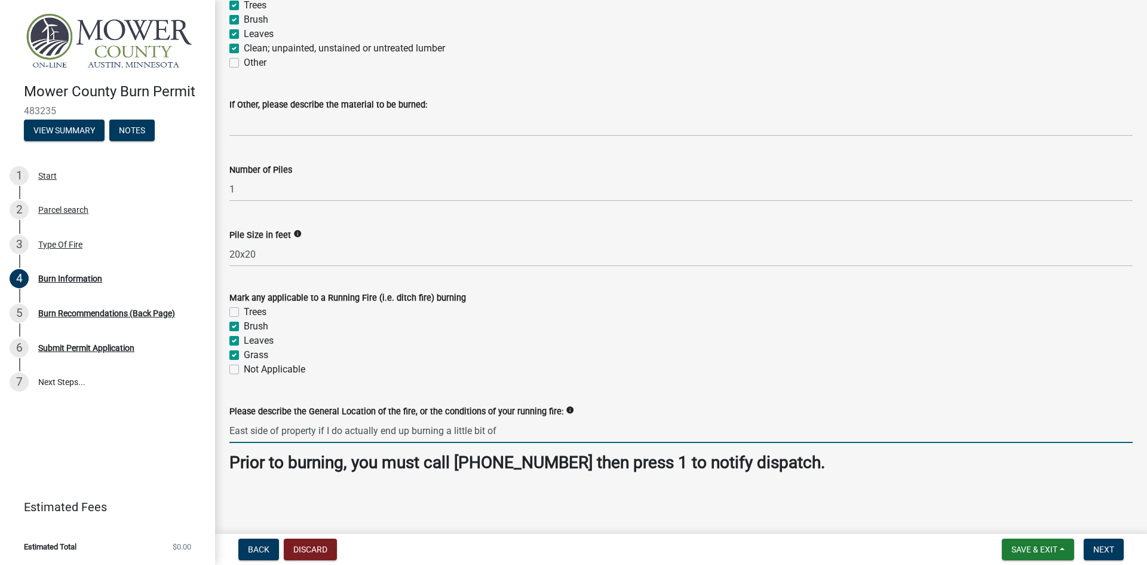
click at [379, 429] on input "East side of property if I do actually end up burning a little bit of" at bounding box center [681, 430] width 904 height 25
click at [473, 427] on input "East side of property if I do end up burning a little bit of" at bounding box center [681, 430] width 904 height 25
click at [632, 427] on input "East side of property if I do end up burning the thick/stalky brush I mowed rec…" at bounding box center [681, 430] width 904 height 25
type input "East side of property if I do end up burning the thick/stalky brush I mowed rec…"
click at [1109, 546] on span "Next" at bounding box center [1104, 549] width 21 height 10
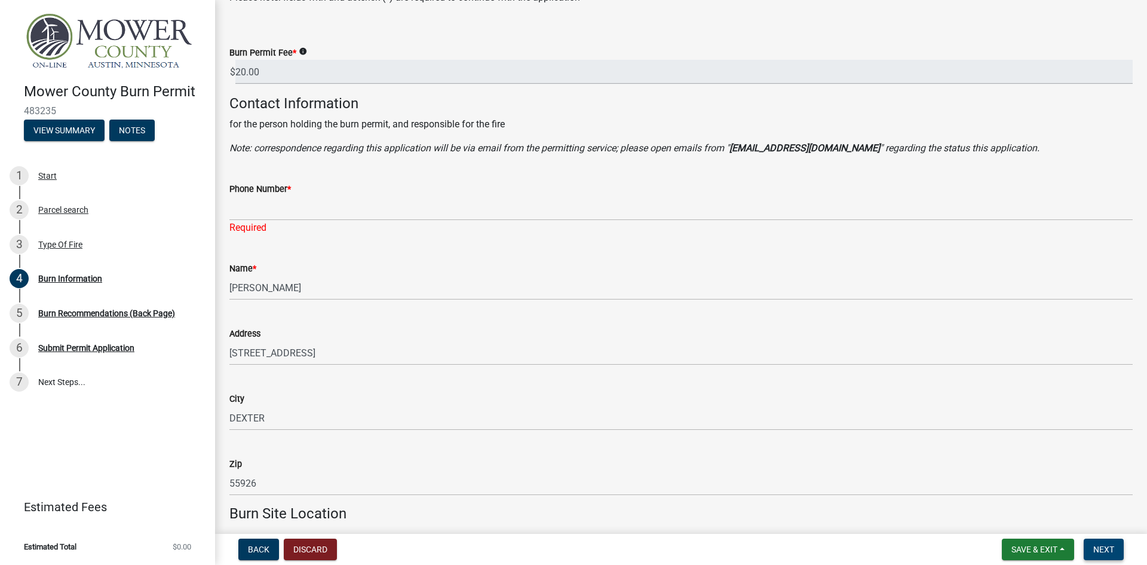
scroll to position [0, 0]
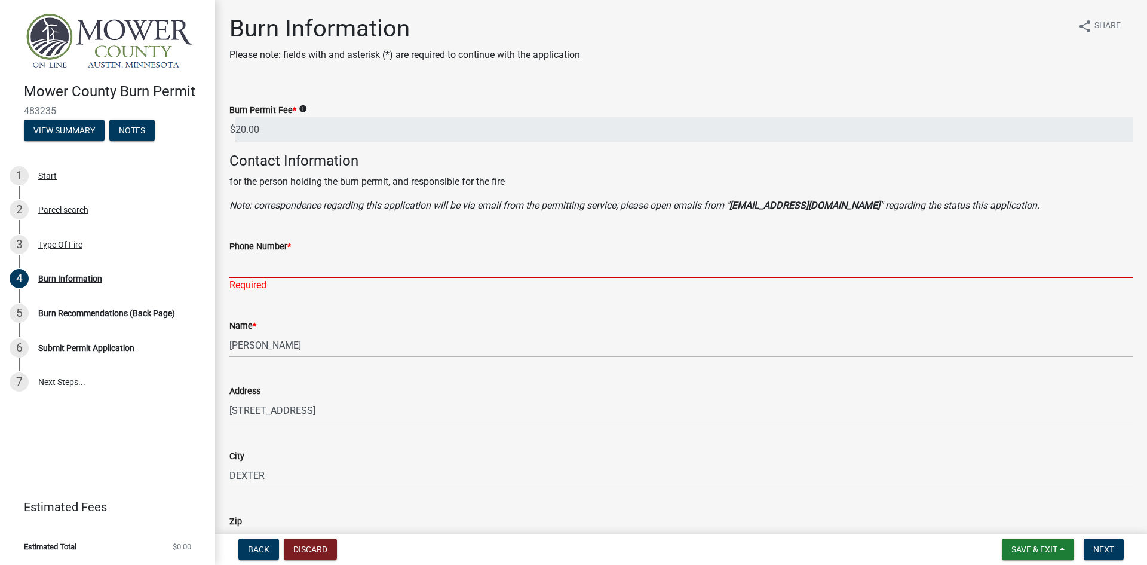
click at [268, 274] on input "Phone Number *" at bounding box center [681, 265] width 904 height 25
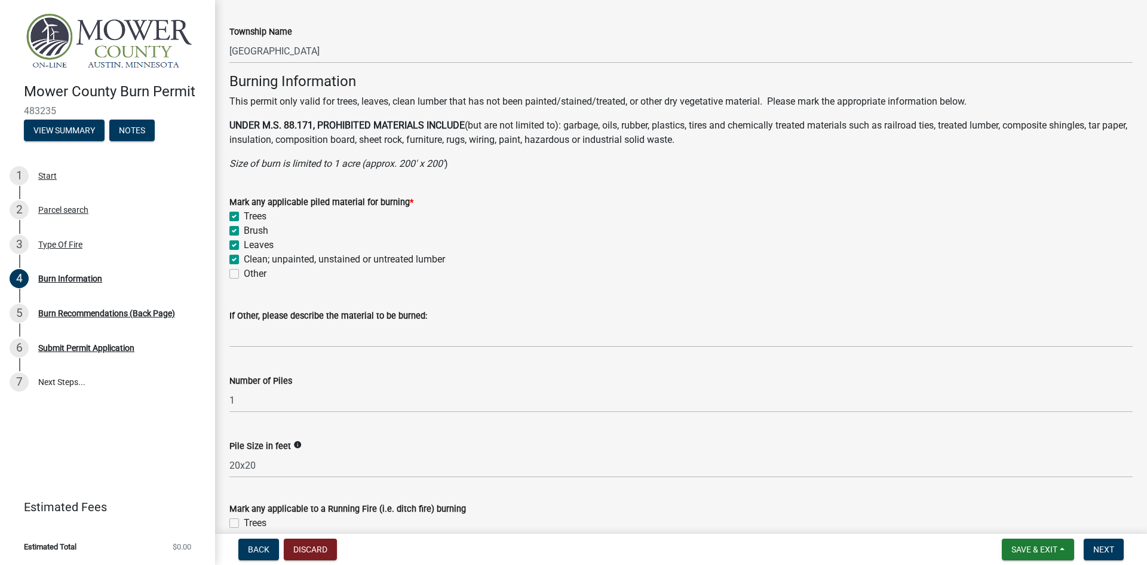
scroll to position [988, 0]
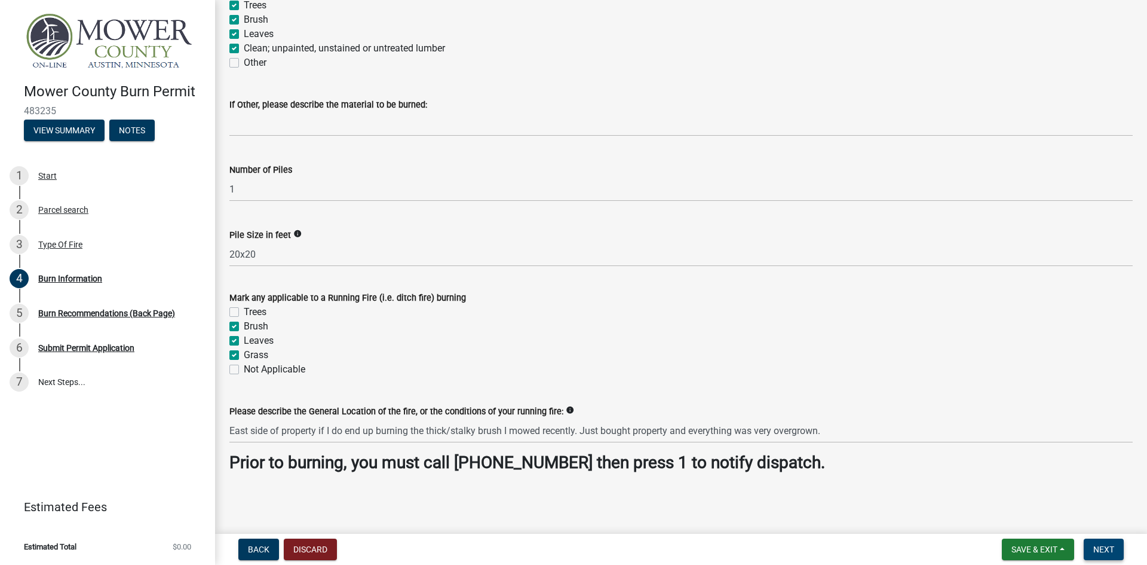
type input "5079519684"
click at [1114, 551] on span "Next" at bounding box center [1104, 549] width 21 height 10
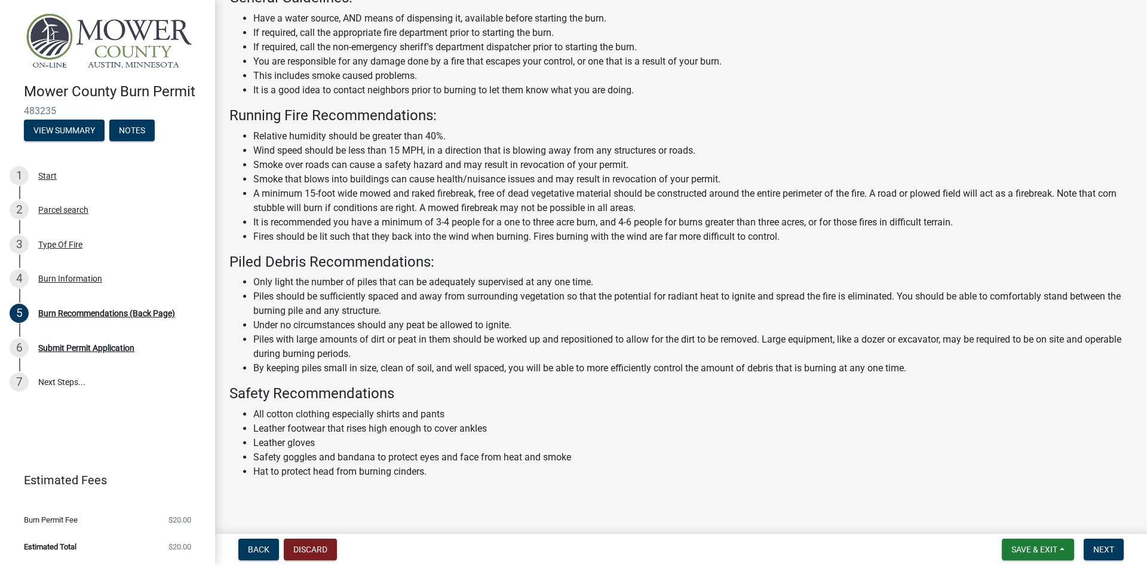
scroll to position [84, 0]
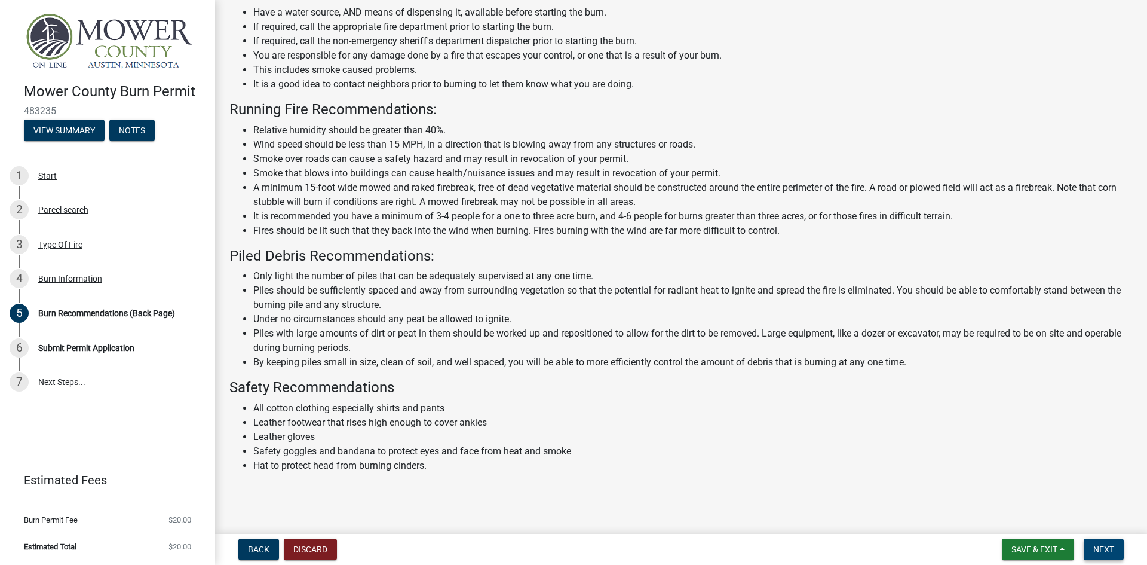
click at [1104, 551] on span "Next" at bounding box center [1104, 549] width 21 height 10
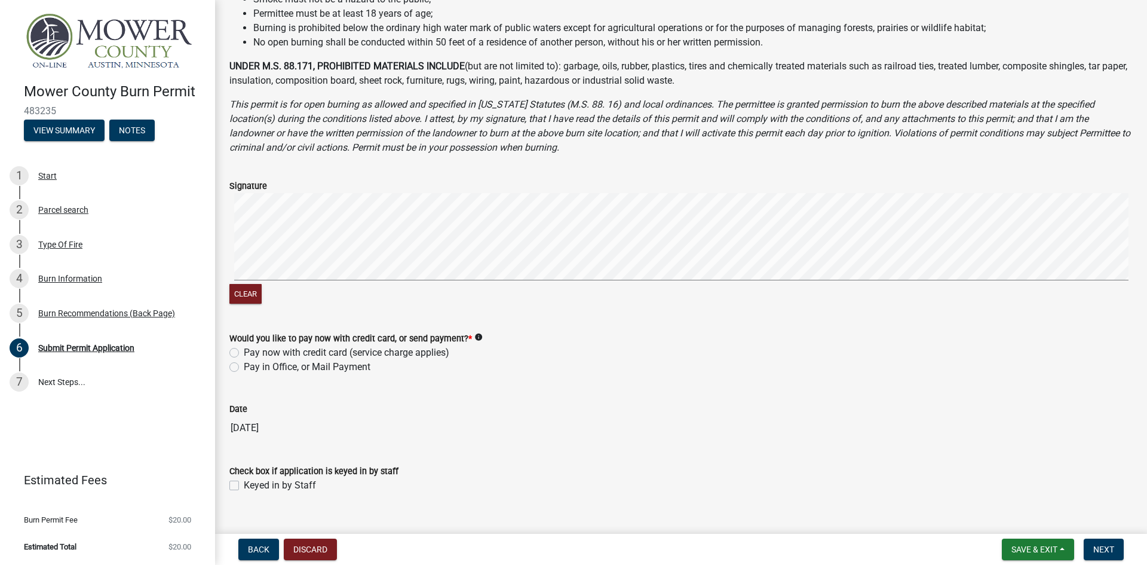
scroll to position [359, 0]
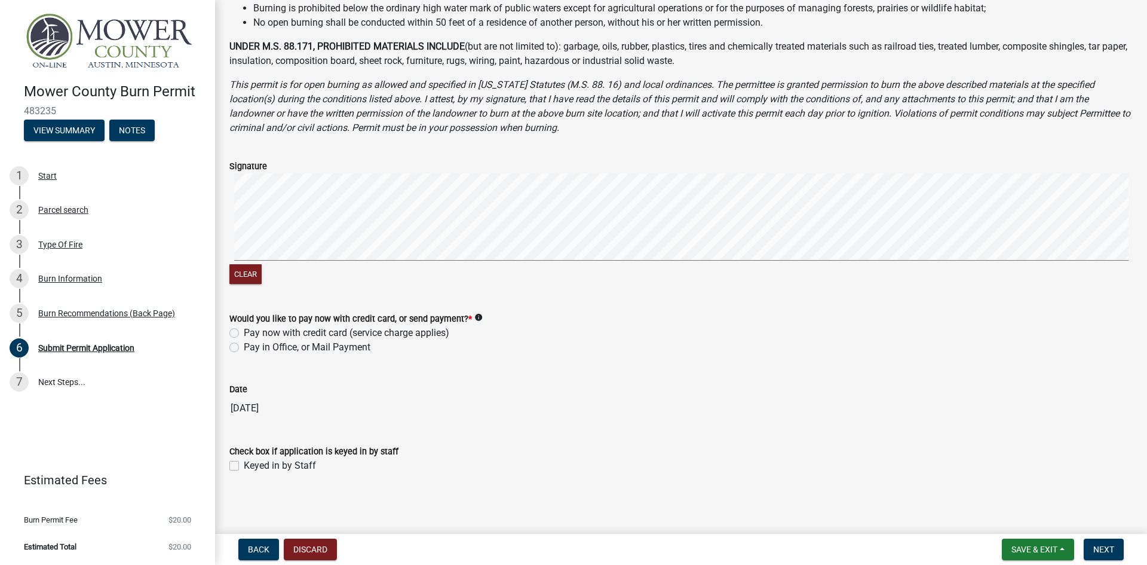
click at [475, 316] on icon "info" at bounding box center [479, 317] width 8 height 8
click at [244, 346] on label "Pay in Office, or Mail Payment" at bounding box center [307, 347] width 127 height 14
click at [244, 346] on input "Pay in Office, or Mail Payment" at bounding box center [248, 344] width 8 height 8
radio input "true"
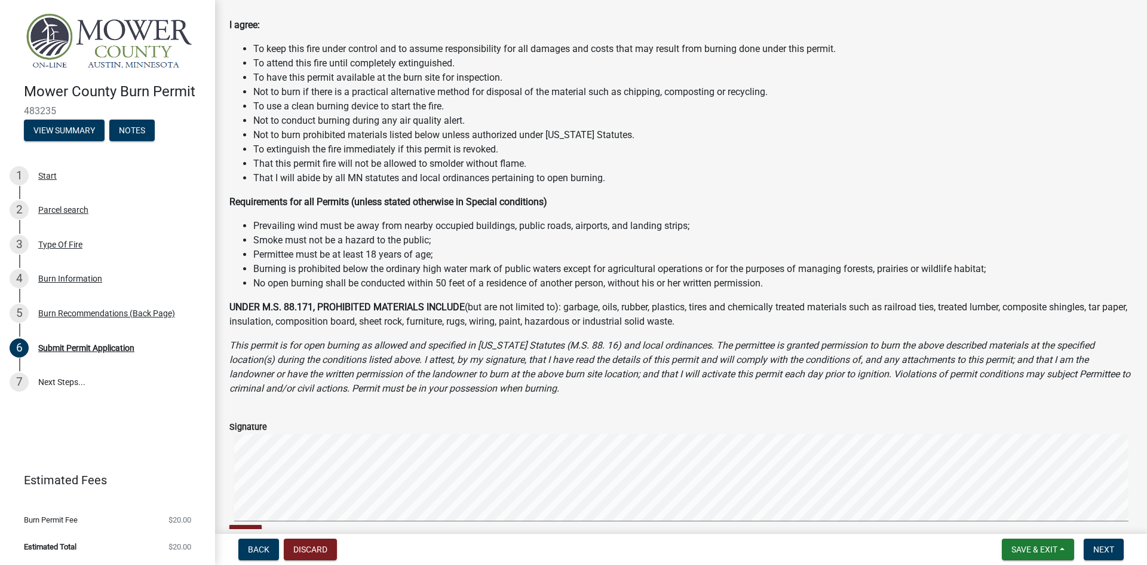
scroll to position [120, 0]
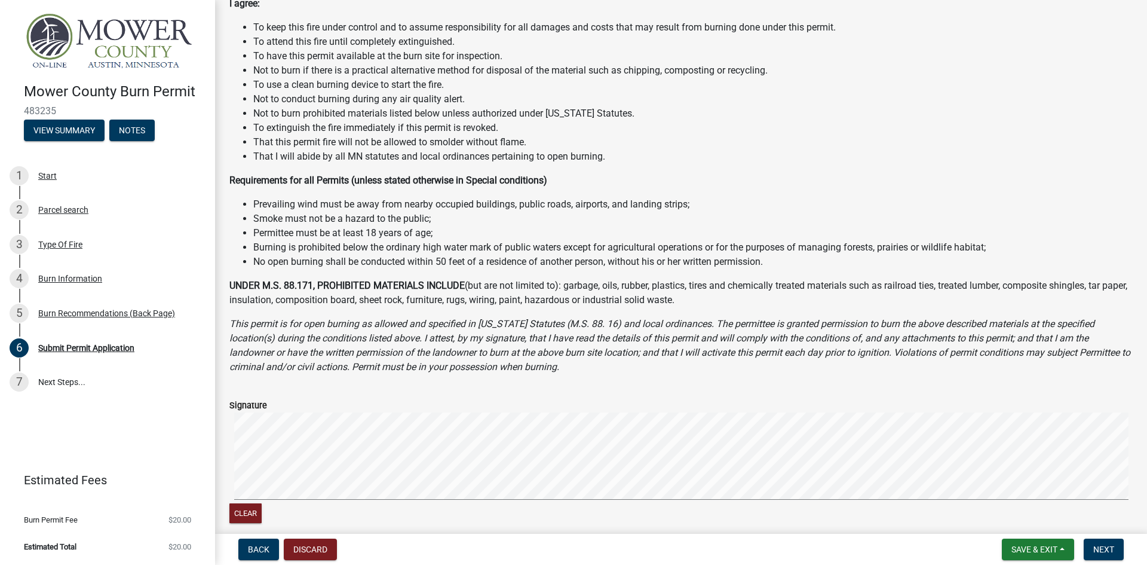
drag, startPoint x: 514, startPoint y: 186, endPoint x: 610, endPoint y: 140, distance: 106.1
click at [610, 140] on li "That this permit fire will not be allowed to smolder without flame." at bounding box center [693, 142] width 880 height 14
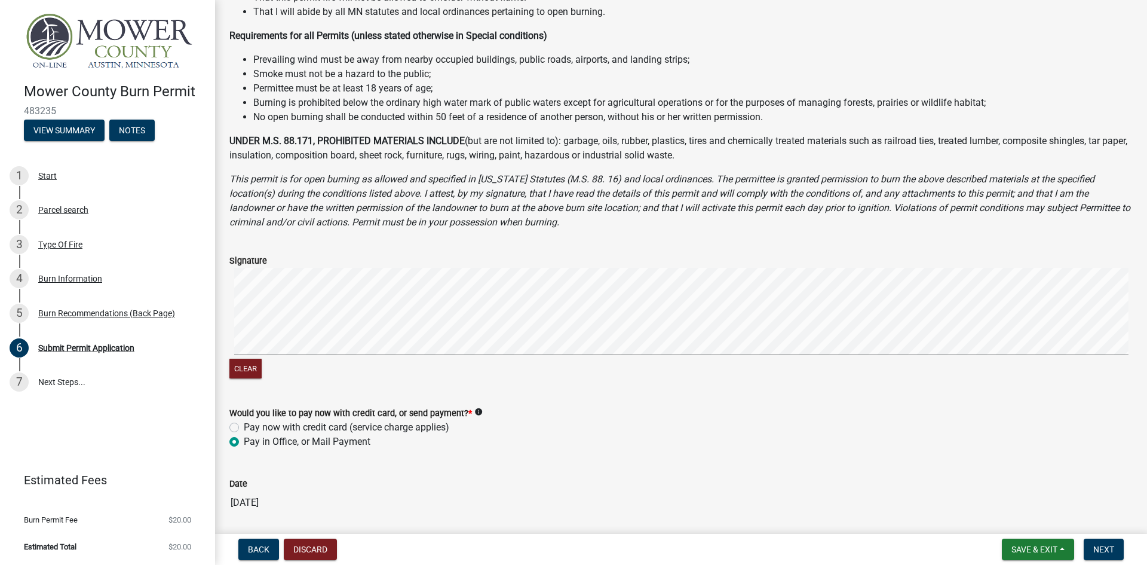
scroll to position [299, 0]
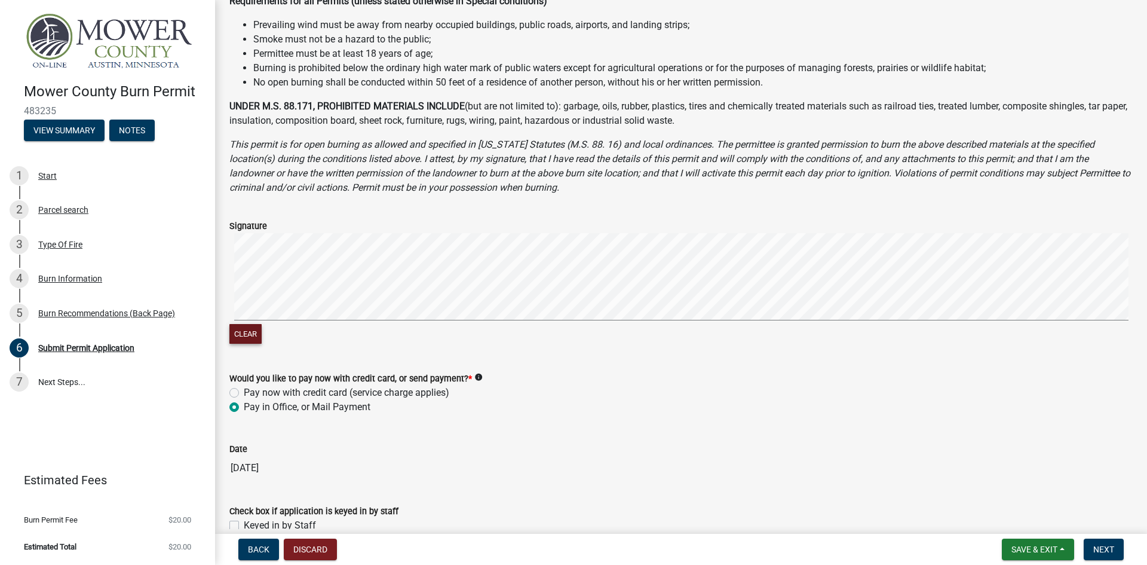
click at [247, 335] on button "Clear" at bounding box center [245, 334] width 32 height 20
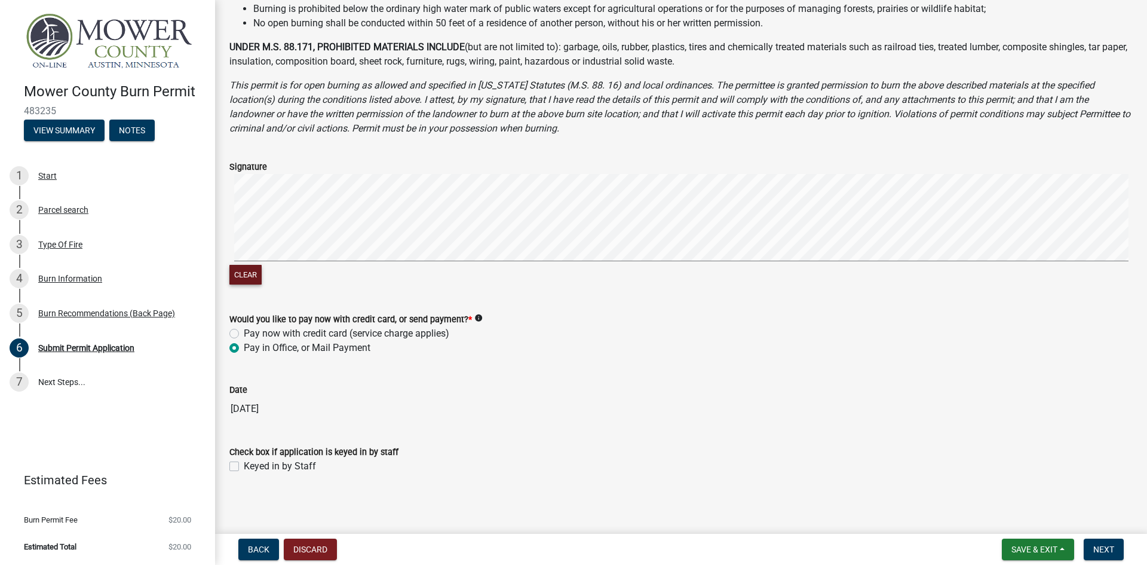
scroll to position [360, 0]
click at [1106, 546] on span "Next" at bounding box center [1104, 549] width 21 height 10
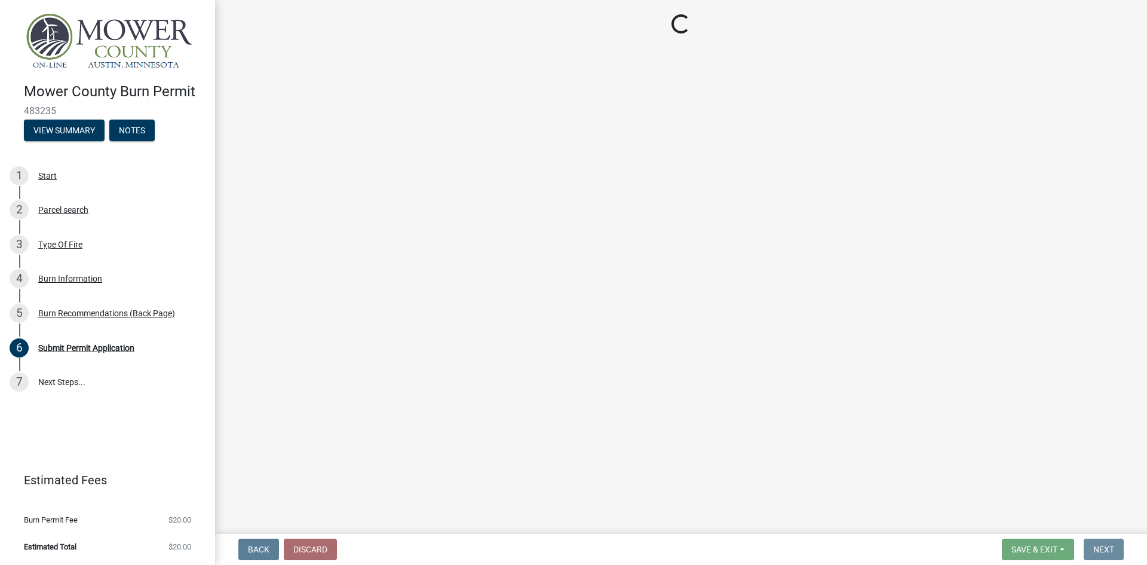
scroll to position [0, 0]
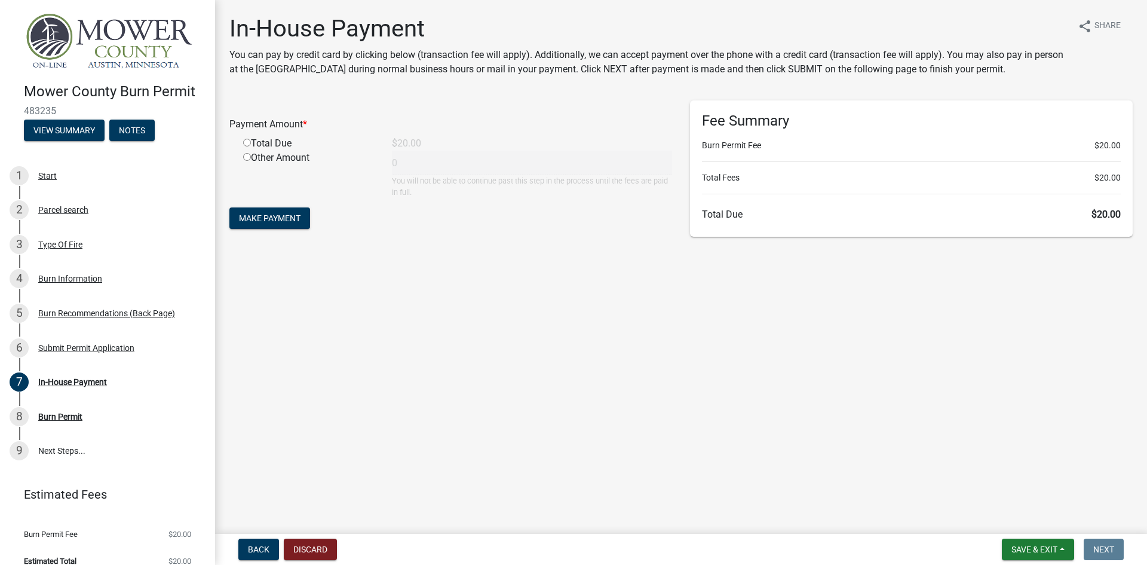
click at [246, 143] on input "radio" at bounding box center [247, 143] width 8 height 8
radio input "true"
type input "20"
click at [405, 162] on div "Other Amount 20 You will not be able to continue past this step in the process …" at bounding box center [457, 174] width 447 height 47
click at [280, 221] on span "Make Payment" at bounding box center [270, 218] width 62 height 10
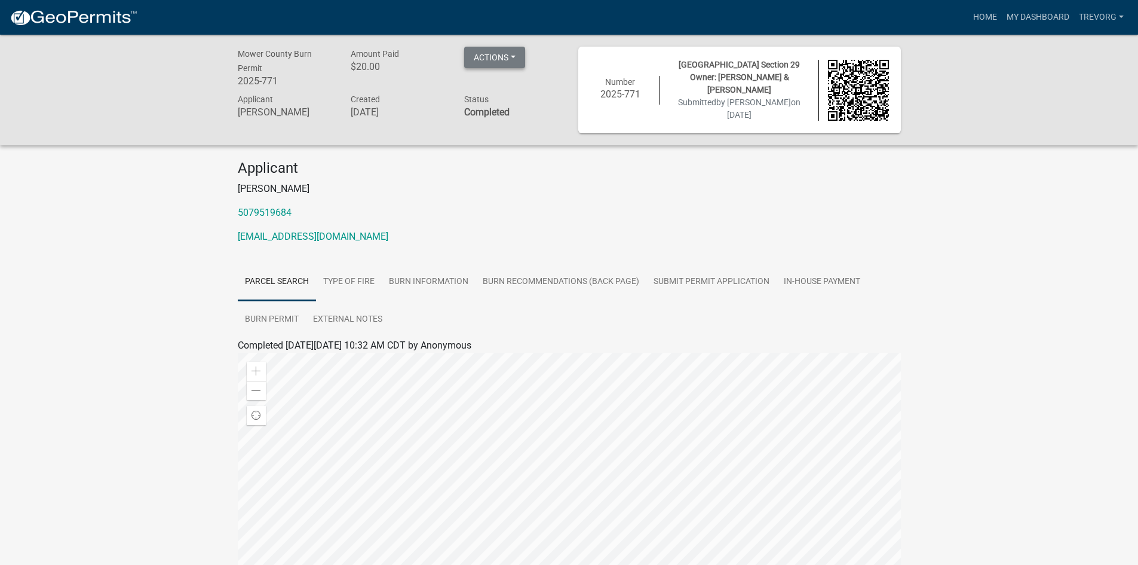
click at [497, 60] on button "Actions" at bounding box center [494, 58] width 61 height 22
click at [511, 115] on link "Printer Friendly" at bounding box center [512, 117] width 96 height 29
click at [346, 277] on link "Type Of Fire" at bounding box center [349, 282] width 66 height 38
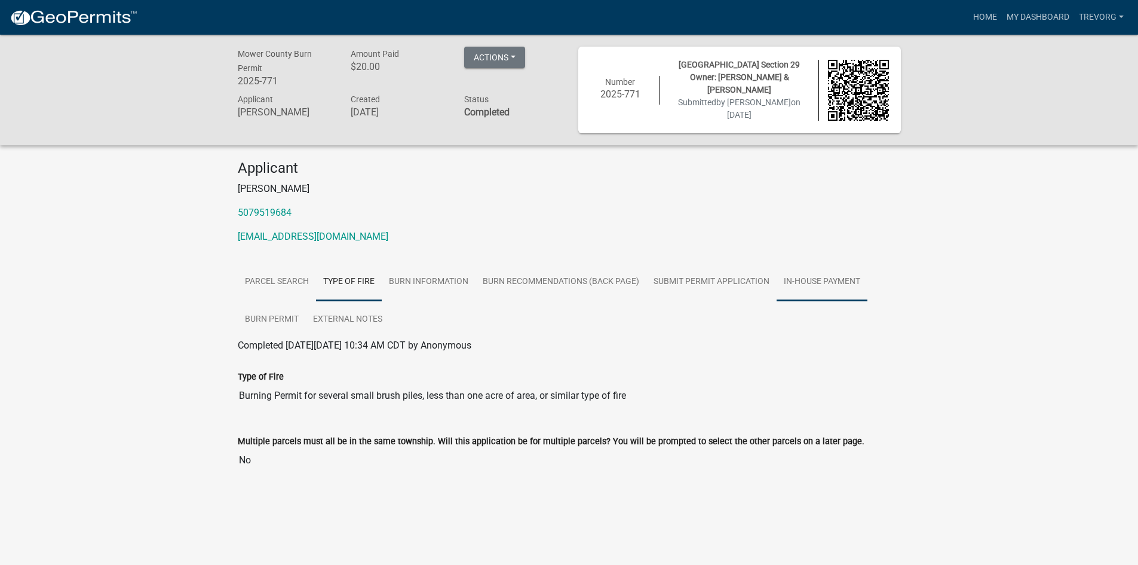
click at [822, 275] on link "In-House Payment" at bounding box center [822, 282] width 91 height 38
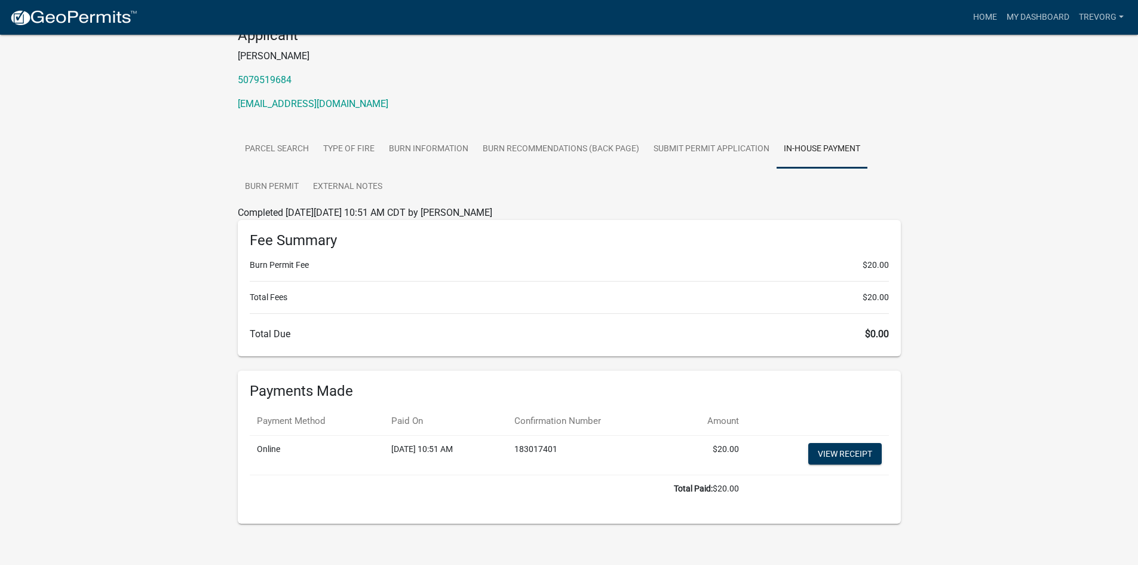
scroll to position [139, 0]
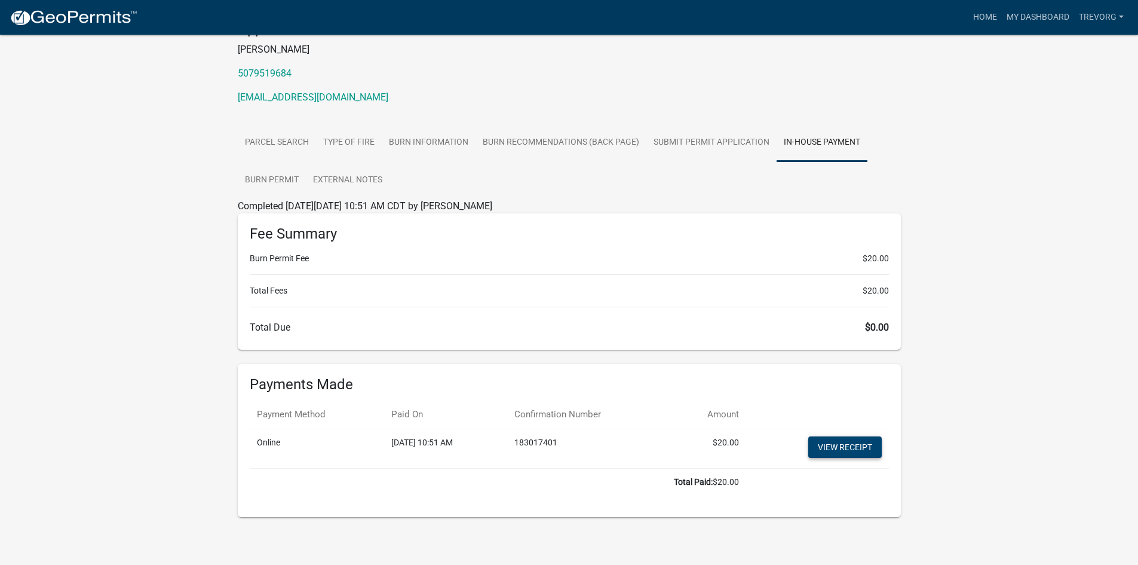
click at [831, 446] on link "View receipt" at bounding box center [846, 447] width 74 height 22
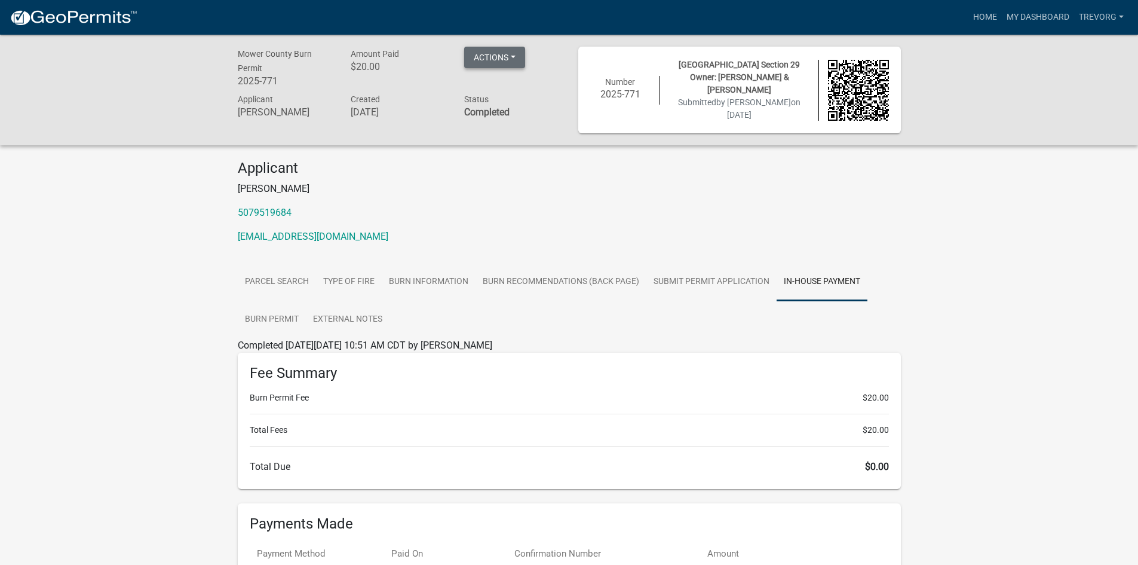
click at [481, 59] on button "Actions" at bounding box center [494, 58] width 61 height 22
click at [1020, 161] on div "Mower County Burn Permit 2025-771 Amount Paid $20.00 Actions View receipt Print…" at bounding box center [569, 363] width 1138 height 657
click at [1079, 15] on link "TrevorG" at bounding box center [1102, 17] width 54 height 23
click at [1069, 46] on link "Account" at bounding box center [1081, 49] width 96 height 29
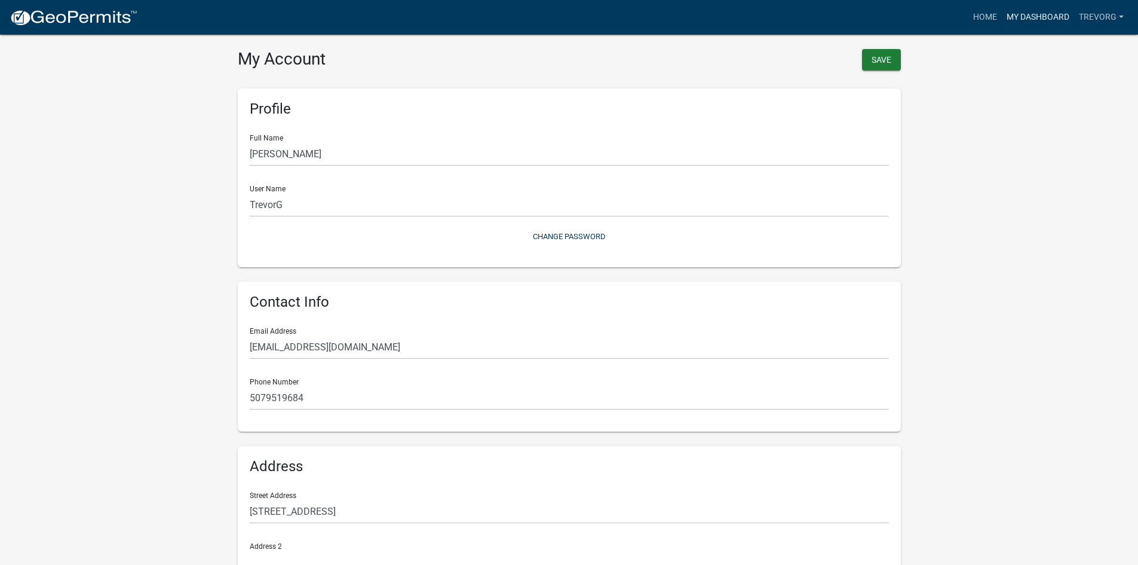
click at [1032, 18] on link "My Dashboard" at bounding box center [1038, 17] width 72 height 23
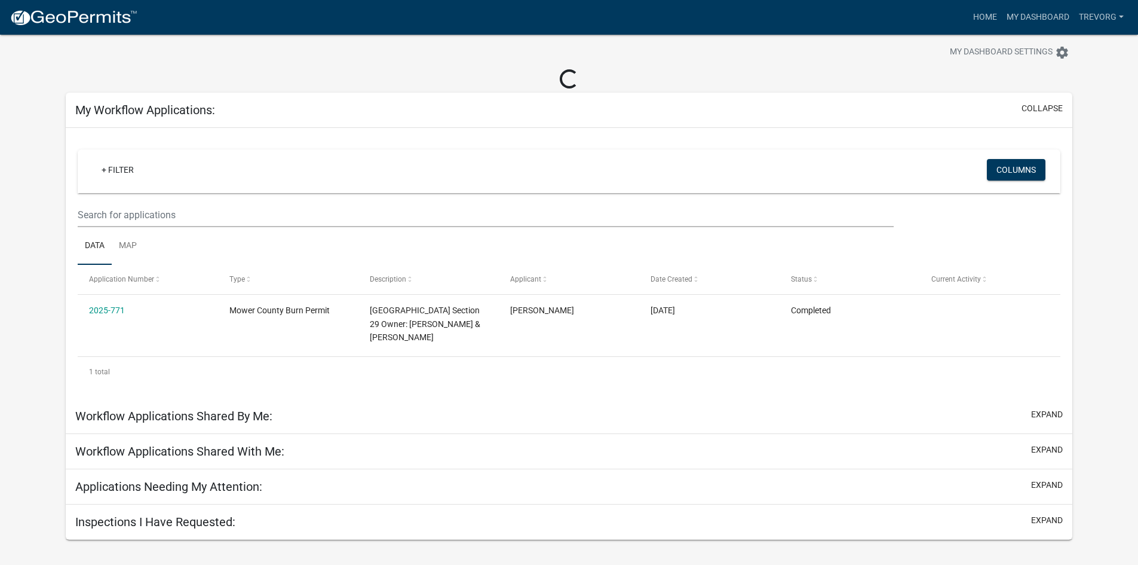
scroll to position [35, 0]
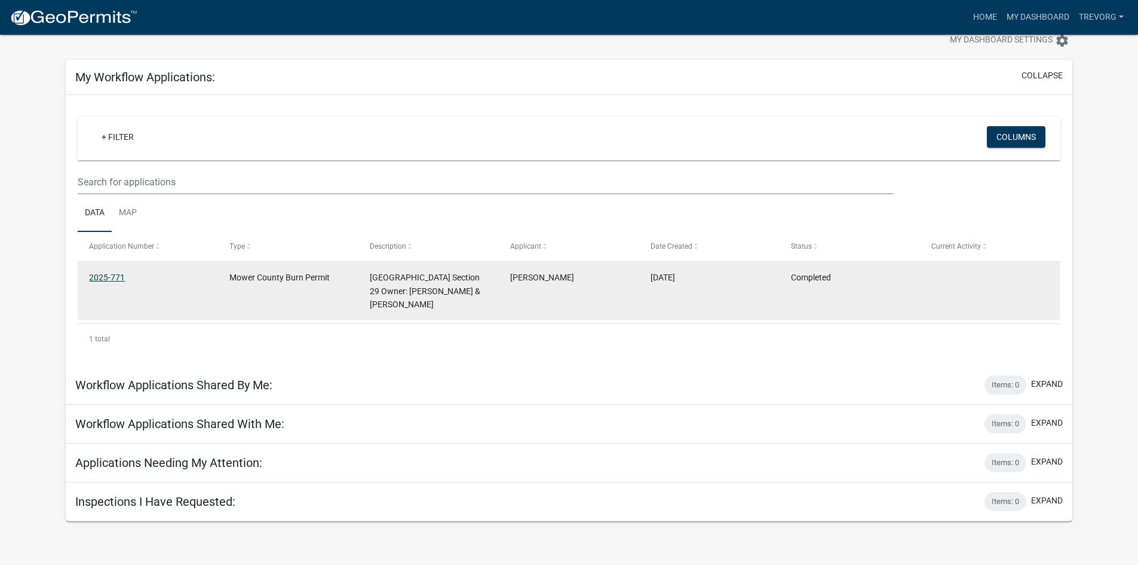
click at [106, 281] on link "2025-771" at bounding box center [107, 278] width 36 height 10
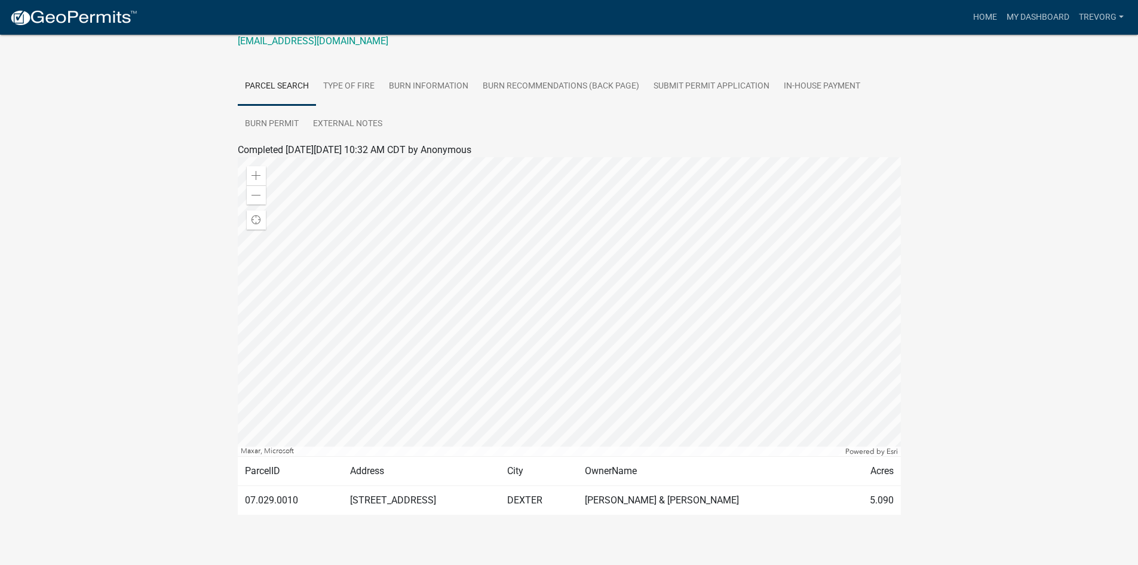
scroll to position [203, 0]
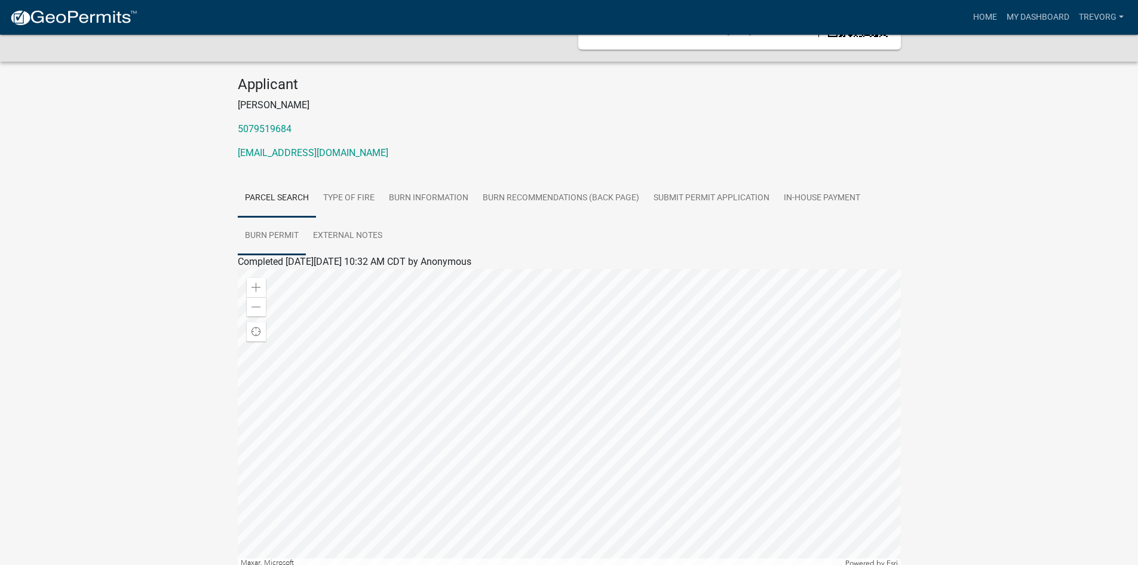
click at [271, 232] on link "Burn Permit" at bounding box center [272, 236] width 68 height 38
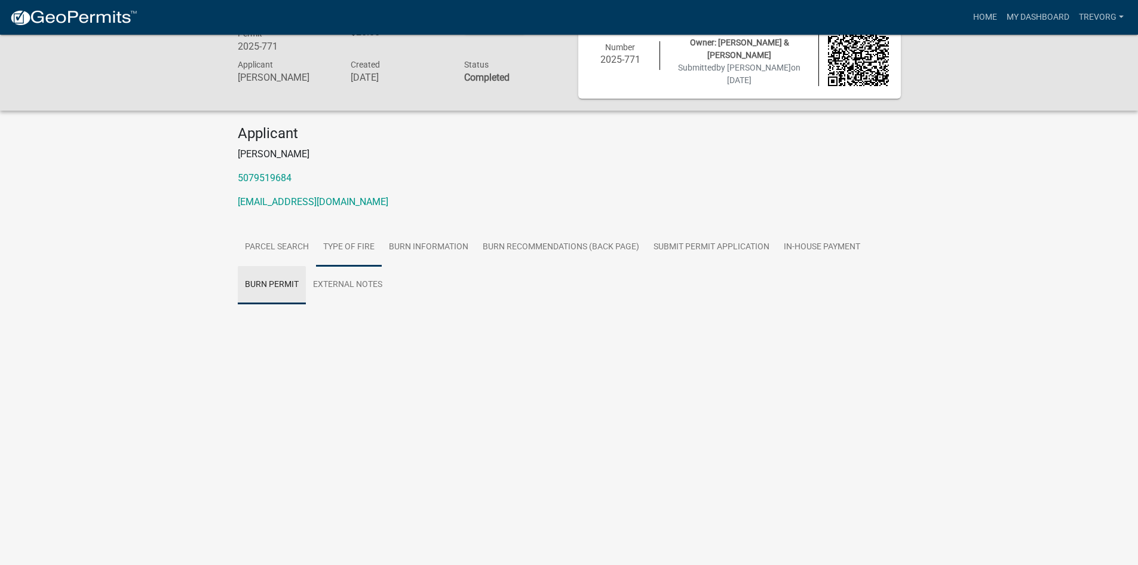
scroll to position [35, 0]
click at [271, 321] on link "Burn Permit" at bounding box center [263, 324] width 50 height 11
click at [1109, 19] on link "TrevorG" at bounding box center [1102, 17] width 54 height 23
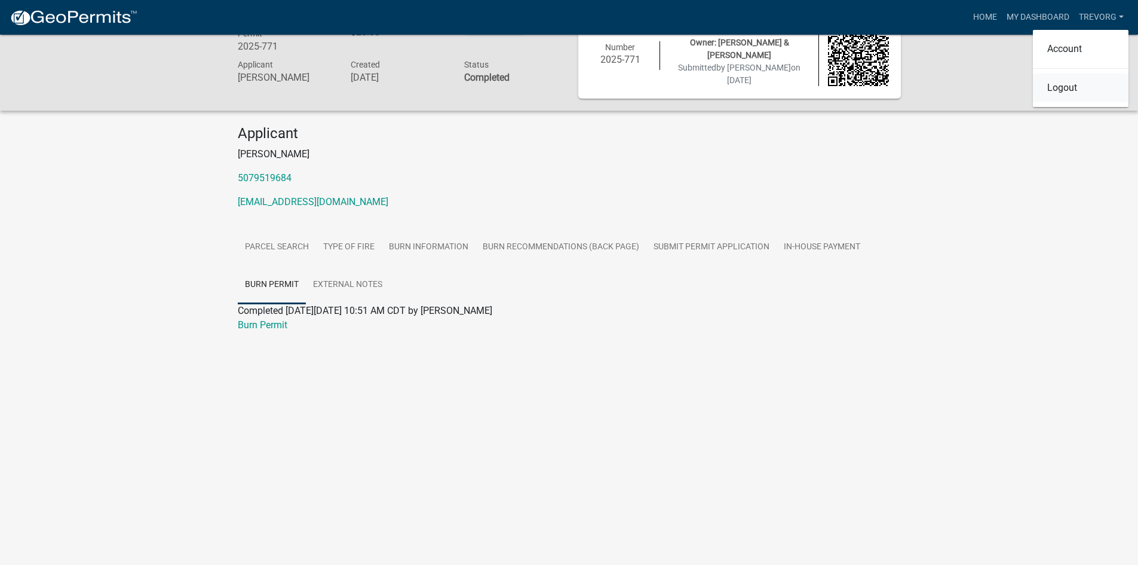
click at [1060, 91] on link "Logout" at bounding box center [1081, 88] width 96 height 29
